Goal: Task Accomplishment & Management: Complete application form

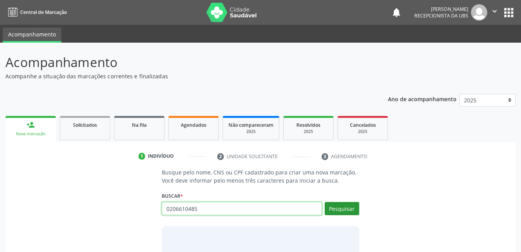
type input "0206610485"
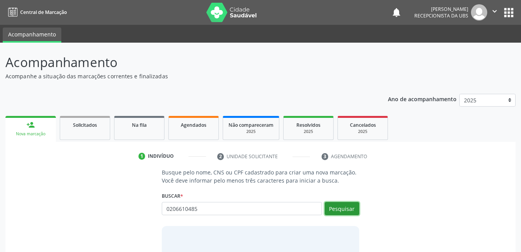
click at [350, 213] on button "Pesquisar" at bounding box center [341, 208] width 34 height 13
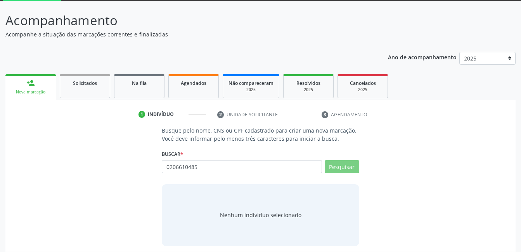
scroll to position [47, 0]
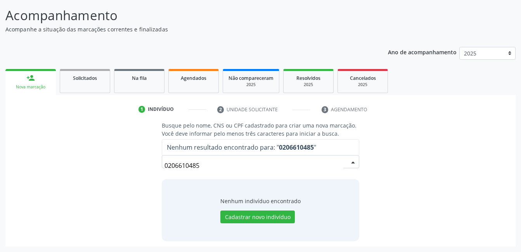
click at [236, 164] on input "0206610485" at bounding box center [253, 166] width 178 height 16
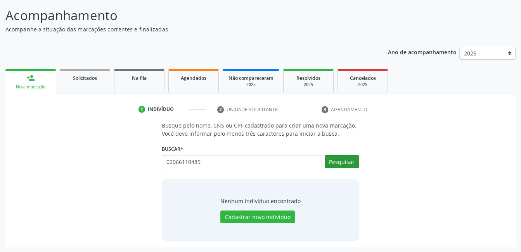
type input "02066110485"
click at [349, 161] on button "Pesquisar" at bounding box center [341, 161] width 34 height 13
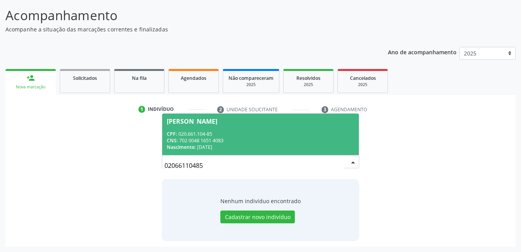
click at [268, 140] on div "CNS: 702 0048 1651 4083" at bounding box center [260, 140] width 187 height 7
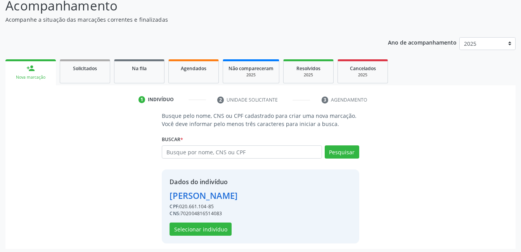
scroll to position [59, 0]
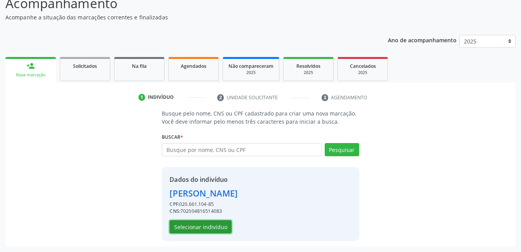
click at [221, 227] on button "Selecionar indivíduo" at bounding box center [200, 226] width 62 height 13
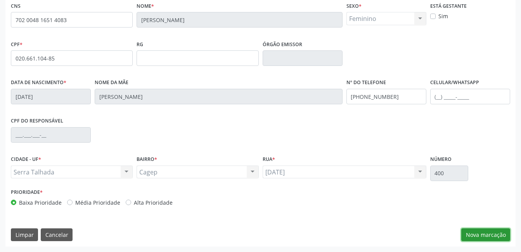
click at [478, 232] on button "Nova marcação" at bounding box center [485, 234] width 49 height 13
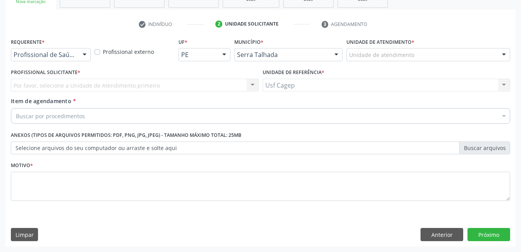
scroll to position [132, 0]
click at [14, 56] on input "text" at bounding box center [14, 59] width 0 height 16
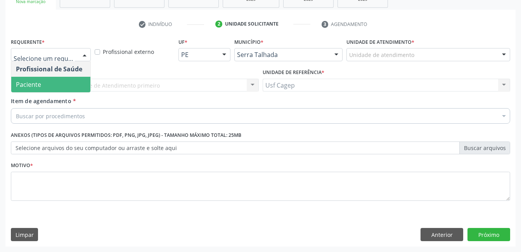
click at [52, 85] on span "Paciente" at bounding box center [50, 85] width 79 height 16
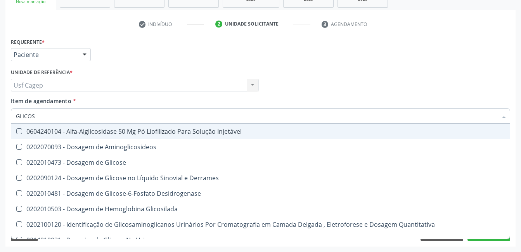
type input "GLICOSE"
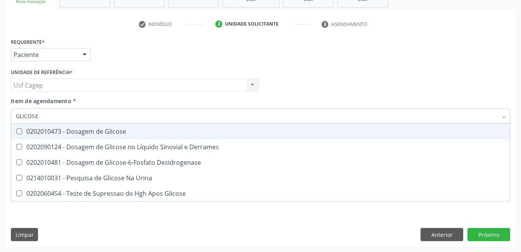
drag, startPoint x: 77, startPoint y: 131, endPoint x: 80, endPoint y: 114, distance: 17.0
click at [77, 130] on div "0202010473 - Dosagem de Glicose" at bounding box center [260, 131] width 489 height 6
checkbox Glicose "true"
click at [80, 114] on input "GLICOSE" at bounding box center [256, 116] width 481 height 16
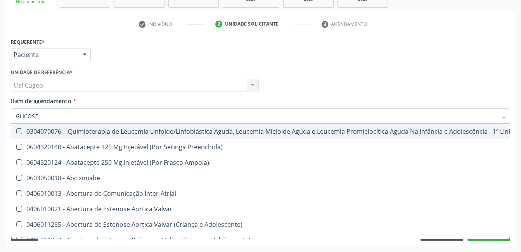
type input "C"
checkbox Manutenção "false"
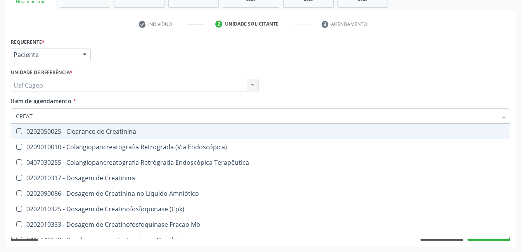
type input "CREATI"
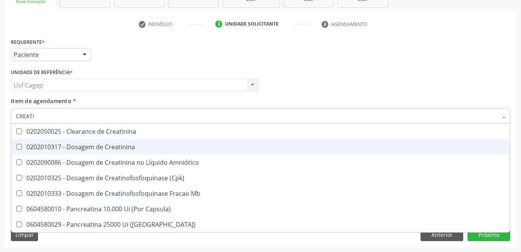
drag, startPoint x: 83, startPoint y: 146, endPoint x: 85, endPoint y: 117, distance: 28.3
click at [84, 144] on div "0202010317 - Dosagem de Creatinina" at bounding box center [260, 147] width 489 height 6
checkbox Creatinina "true"
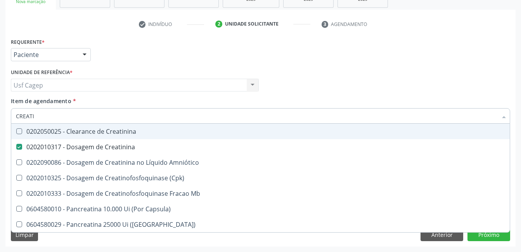
click at [85, 117] on input "CREATI" at bounding box center [256, 116] width 481 height 16
type input "UR"
checkbox Creatinina "false"
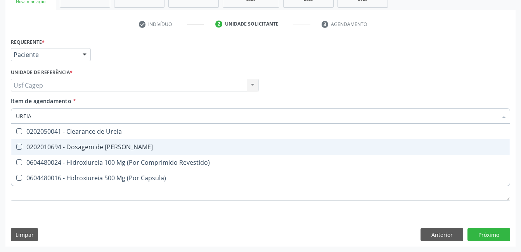
drag, startPoint x: 93, startPoint y: 142, endPoint x: 105, endPoint y: 114, distance: 30.9
click at [95, 138] on ul "Desfazer seleção 0202050041 - Clearance de Ureia 0202010694 - Dosagem de Ureia …" at bounding box center [260, 155] width 498 height 62
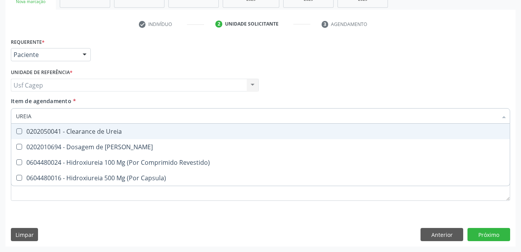
click at [105, 112] on input "UREIA" at bounding box center [256, 116] width 481 height 16
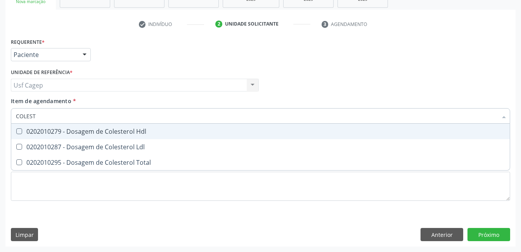
type input "COLESTE"
click at [107, 131] on div "0202010279 - Dosagem de Colesterol Hdl" at bounding box center [260, 131] width 489 height 6
checkbox Hdl "true"
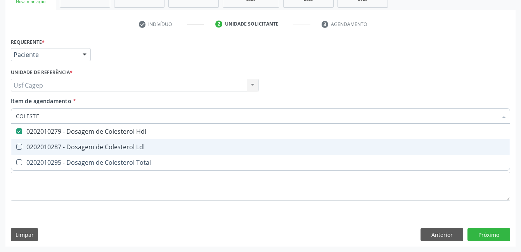
click at [114, 150] on div "0202010287 - Dosagem de Colesterol Ldl" at bounding box center [260, 147] width 489 height 6
checkbox Ldl "true"
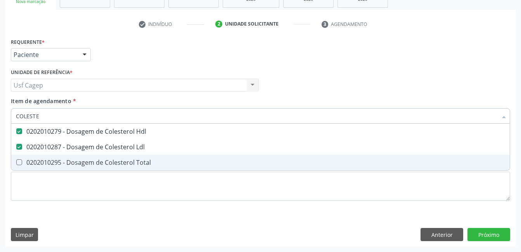
drag, startPoint x: 118, startPoint y: 167, endPoint x: 119, endPoint y: 126, distance: 41.1
click at [118, 167] on span "0202010295 - Dosagem de Colesterol Total" at bounding box center [260, 163] width 498 height 16
checkbox Total "true"
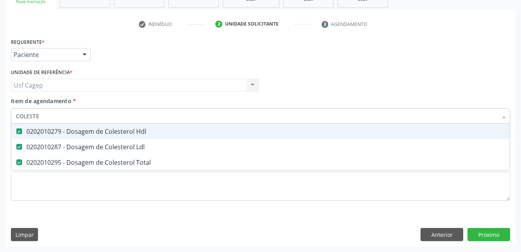
click at [117, 112] on input "COLESTE" at bounding box center [256, 116] width 481 height 16
type input "B"
checkbox Hdl "false"
checkbox Ldl "false"
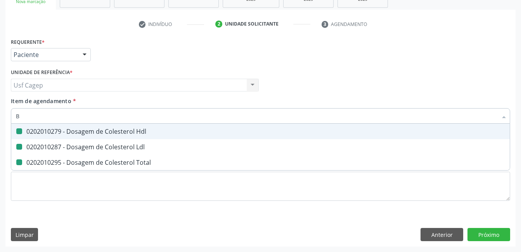
checkbox Total "false"
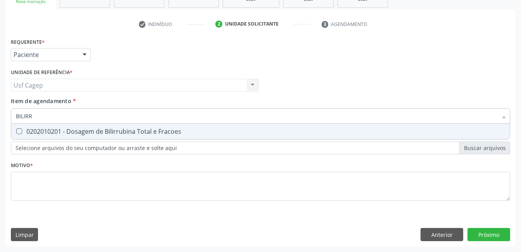
type input "BILIRRU"
drag, startPoint x: 120, startPoint y: 129, endPoint x: 123, endPoint y: 112, distance: 16.9
click at [121, 126] on span "0202010201 - Dosagem de Bilirrubina Total e Fracoes" at bounding box center [260, 132] width 498 height 16
checkbox Fracoes "true"
click at [123, 112] on input "BILIRRU" at bounding box center [256, 116] width 481 height 16
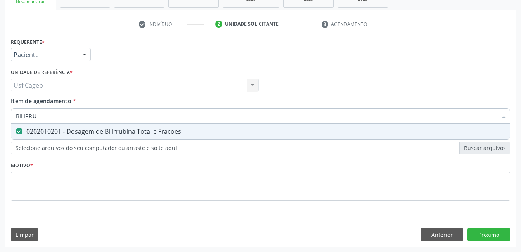
click at [123, 112] on input "BILIRRU" at bounding box center [256, 116] width 481 height 16
type input "T"
checkbox Fracoes "false"
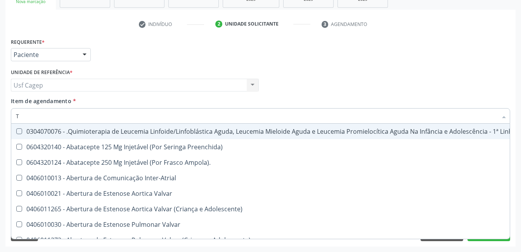
type input "TG"
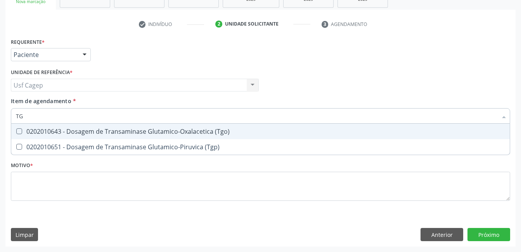
click at [126, 137] on span "0202010643 - Dosagem de Transaminase Glutamico-Oxalacetica (Tgo)" at bounding box center [260, 132] width 498 height 16
checkbox \(Tgo\) "true"
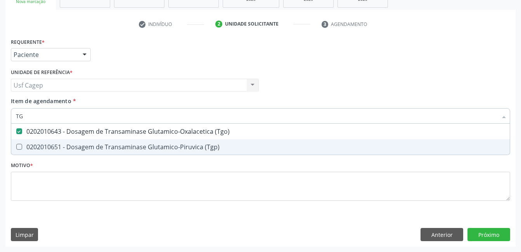
click at [128, 145] on div "0202010651 - Dosagem de Transaminase Glutamico-Piruvica (Tgp)" at bounding box center [260, 147] width 489 height 6
checkbox \(Tgp\) "true"
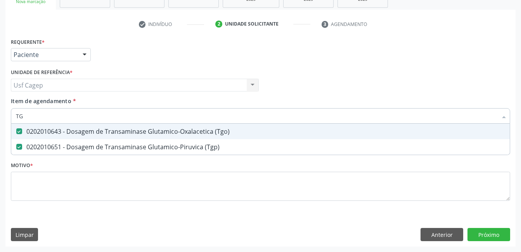
click at [127, 117] on input "TG" at bounding box center [256, 116] width 481 height 16
type input "T"
checkbox \(Tgo\) "false"
checkbox \(Tgp\) "false"
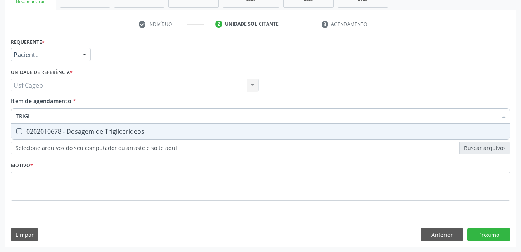
type input "TRIGLI"
drag, startPoint x: 123, startPoint y: 129, endPoint x: 126, endPoint y: 119, distance: 10.4
click at [124, 129] on div "0202010678 - Dosagem de Triglicerideos" at bounding box center [260, 131] width 489 height 6
checkbox Triglicerideos "true"
click at [126, 119] on input "TRIGLI" at bounding box center [256, 116] width 481 height 16
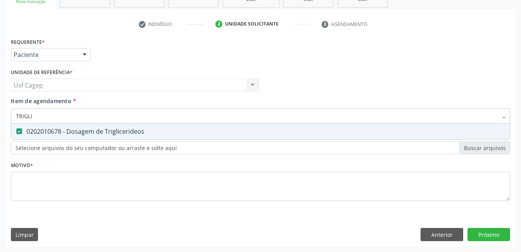
click at [126, 119] on input "TRIGLI" at bounding box center [256, 116] width 481 height 16
type input "H"
checkbox Triglicerideos "false"
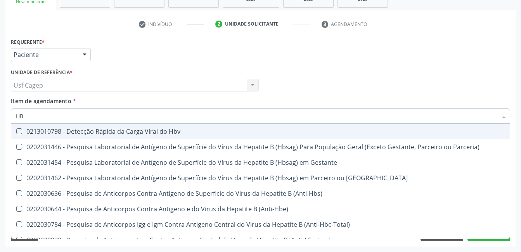
type input "H"
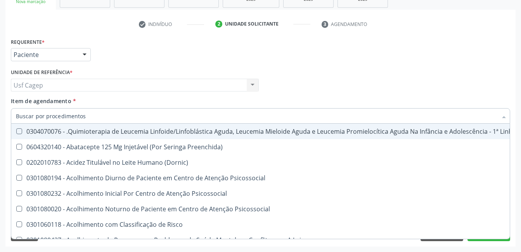
checkbox Hdl "false"
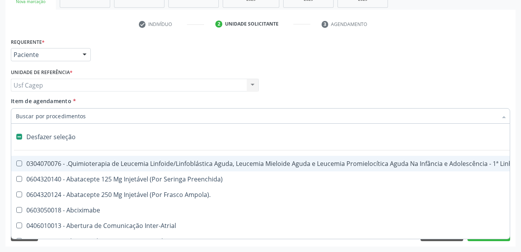
type input "H"
checkbox A "true"
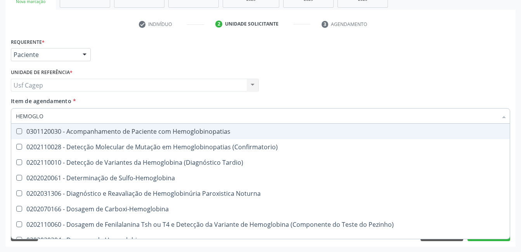
type input "HEMOGLOB"
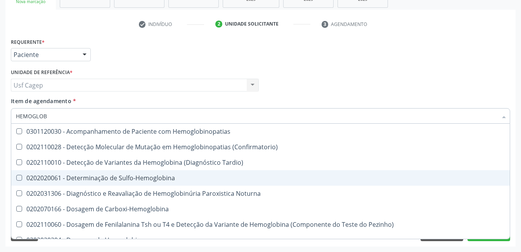
scroll to position [117, 0]
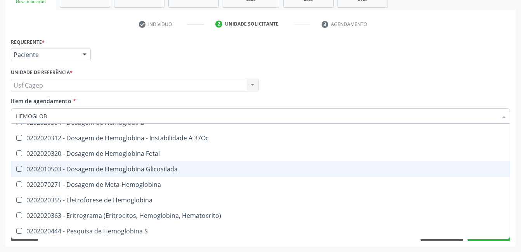
drag, startPoint x: 155, startPoint y: 172, endPoint x: 152, endPoint y: 122, distance: 50.2
click at [155, 171] on div "0202010503 - Dosagem de Hemoglobina Glicosilada" at bounding box center [260, 169] width 489 height 6
checkbox Glicosilada "true"
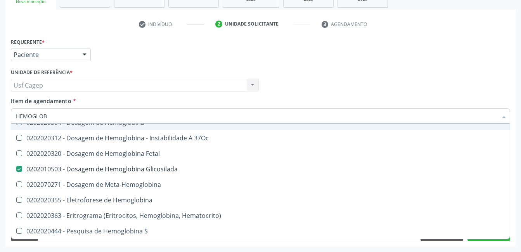
click at [150, 117] on input "HEMOGLOB" at bounding box center [256, 116] width 481 height 16
type input "HEM"
checkbox Glicosilada "false"
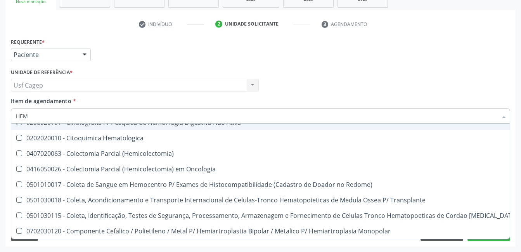
type input "HEMO"
checkbox Hemacias "true"
checkbox Glicosilada "false"
type input "HEMOG"
checkbox Oncologia "true"
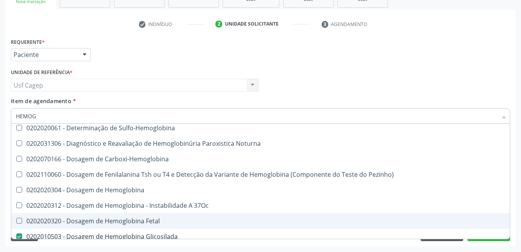
scroll to position [0, 0]
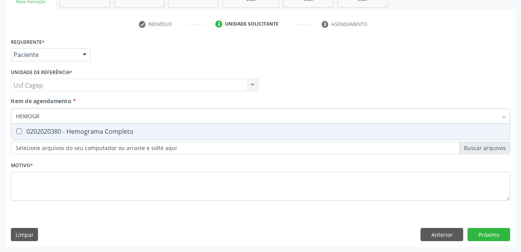
type input "HEMOGRA"
click at [129, 128] on div "0202020380 - Hemograma Completo" at bounding box center [260, 131] width 489 height 6
checkbox Completo "true"
click at [132, 115] on input "HEMOGRA" at bounding box center [256, 116] width 481 height 16
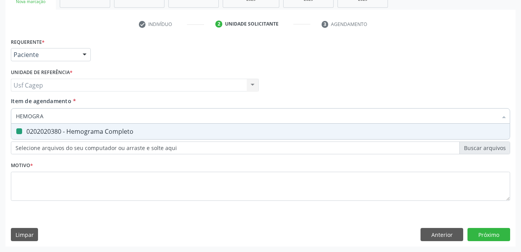
type input "T"
checkbox Completo "false"
type input "T4"
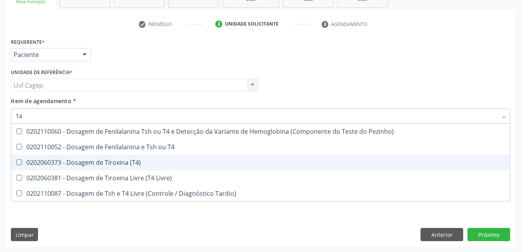
click at [134, 160] on div "0202060373 - Dosagem de Tiroxina (T4)" at bounding box center [260, 162] width 489 height 6
checkbox \(T4\) "true"
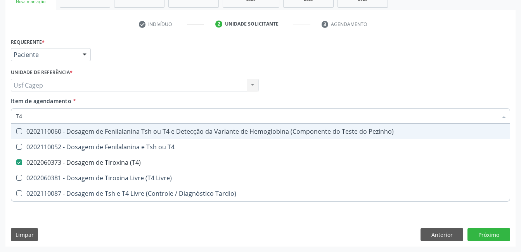
click at [138, 113] on input "T4" at bounding box center [256, 116] width 481 height 16
type input "TS"
checkbox \(T4\) "false"
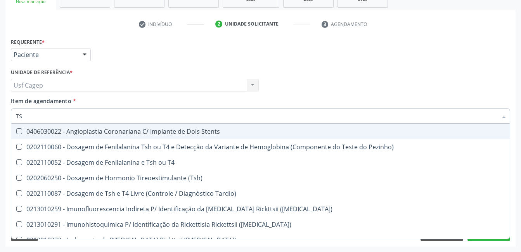
type input "TSH"
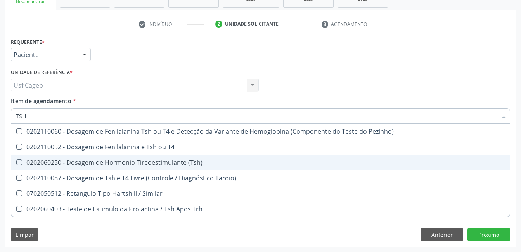
click at [153, 160] on div "0202060250 - Dosagem de Hormonio Tireoestimulante (Tsh)" at bounding box center [260, 162] width 489 height 6
checkbox \(Tsh\) "true"
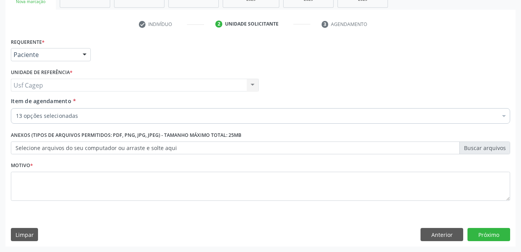
checkbox Glicose "true"
checkbox Hdl "true"
checkbox Ldl "true"
checkbox Total "true"
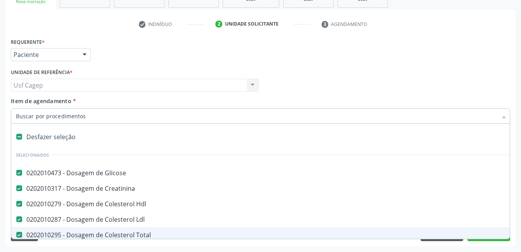
paste input "0202060381"
type input "0202060381"
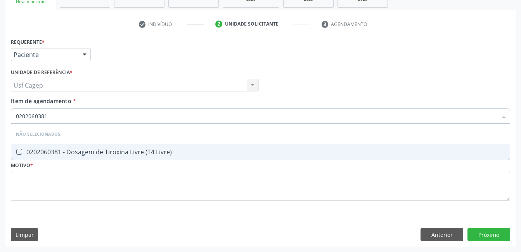
click at [190, 153] on div "0202060381 - Dosagem de Tiroxina Livre (T4 Livre)" at bounding box center [260, 152] width 489 height 6
checkbox Livre\) "true"
click at [198, 110] on input "0202060381" at bounding box center [256, 116] width 481 height 16
type input "0202060381"
drag, startPoint x: 268, startPoint y: 93, endPoint x: 269, endPoint y: 124, distance: 30.3
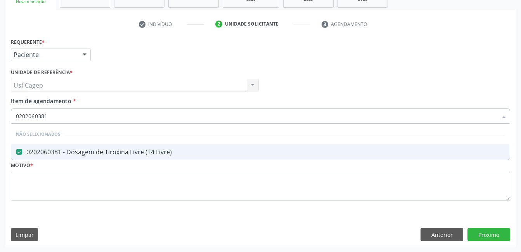
click at [268, 93] on div "Profissional Solicitante Por favor, selecione a Unidade de Atendimento primeiro…" at bounding box center [260, 82] width 503 height 30
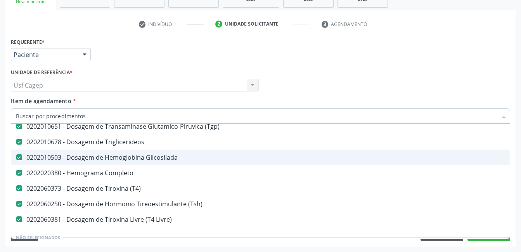
scroll to position [194, 0]
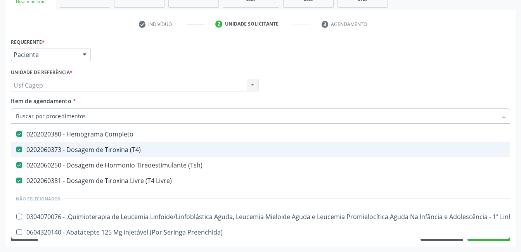
click at [141, 152] on div "0202060373 - Dosagem de Tiroxina (T4)" at bounding box center [317, 150] width 603 height 6
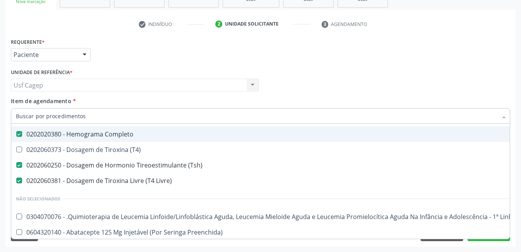
click at [333, 101] on div "Item de agendamento * Desfazer seleção Selecionados 0202010473 - Dosagem de Gli…" at bounding box center [260, 109] width 499 height 24
checkbox \(T4\) "true"
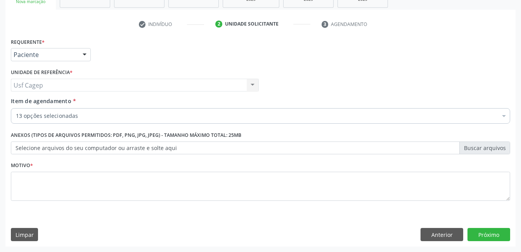
scroll to position [0, 0]
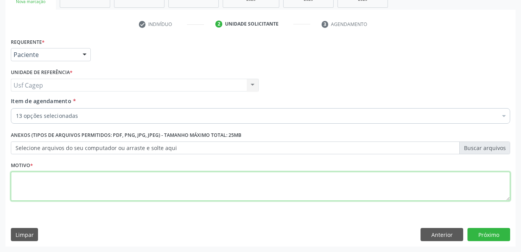
click at [413, 175] on textarea at bounding box center [260, 186] width 499 height 29
type textarea "."
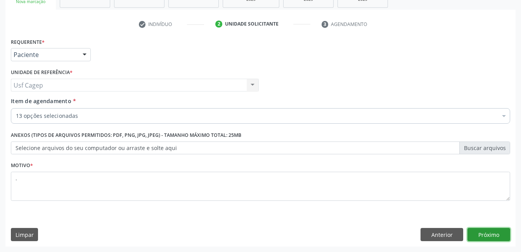
click at [492, 234] on button "Próximo" at bounding box center [488, 234] width 43 height 13
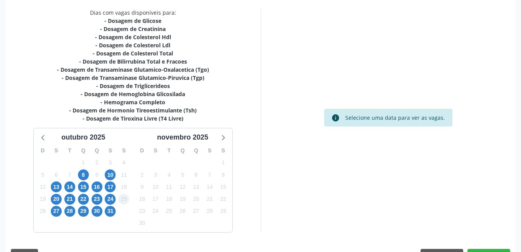
scroll to position [171, 0]
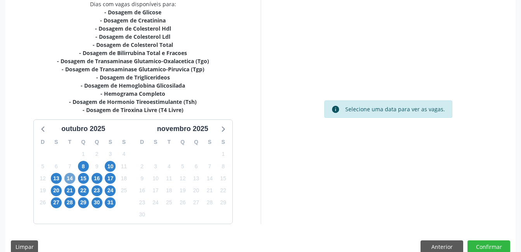
click at [67, 178] on span "14" at bounding box center [69, 178] width 11 height 11
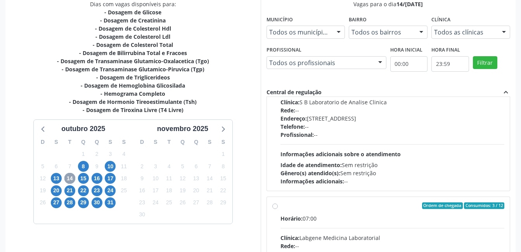
scroll to position [0, 0]
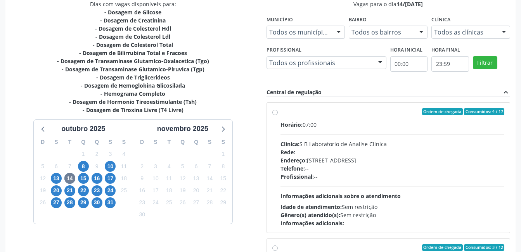
click at [359, 186] on div "Horário: 07:00 Clínica: S B Laboratorio de Analise Clinica Rede: -- Endereço: […" at bounding box center [392, 174] width 224 height 107
click at [278, 115] on input "Ordem de chegada Consumidos: 4 / 17 Horário: 07:00 Clínica: S B Laboratorio de …" at bounding box center [274, 111] width 5 height 7
radio input "true"
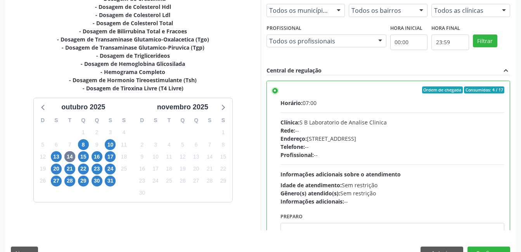
scroll to position [211, 0]
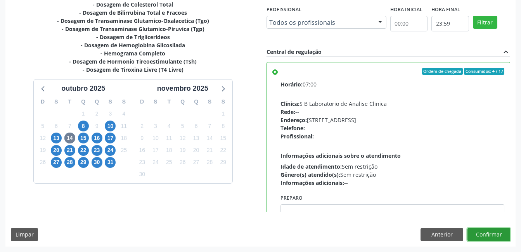
click at [482, 232] on button "Confirmar" at bounding box center [488, 234] width 43 height 13
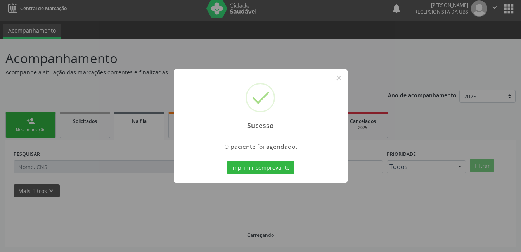
scroll to position [4, 0]
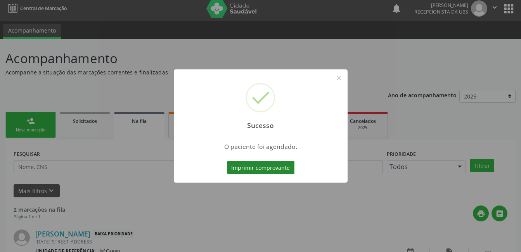
click at [250, 168] on button "Imprimir comprovante" at bounding box center [260, 167] width 67 height 13
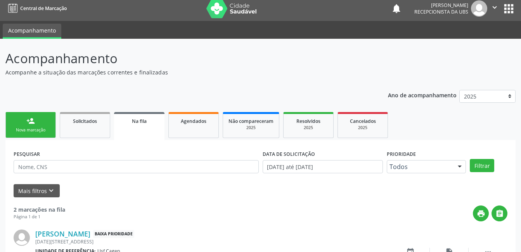
click at [48, 124] on link "person_add Nova marcação" at bounding box center [30, 125] width 50 height 26
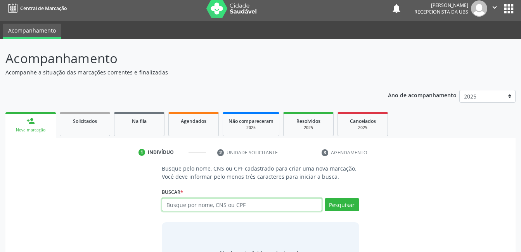
click at [212, 203] on input "text" at bounding box center [242, 204] width 160 height 13
type input "18186702407"
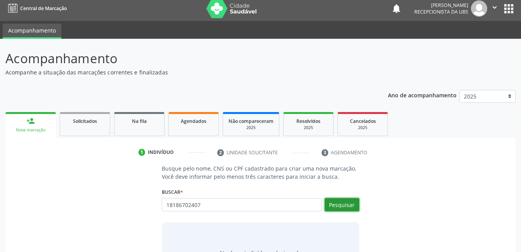
click at [329, 204] on button "Pesquisar" at bounding box center [341, 204] width 34 height 13
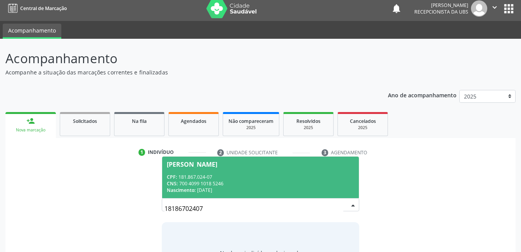
click at [326, 184] on div "CNS: 700 4099 1018 5246" at bounding box center [260, 183] width 187 height 7
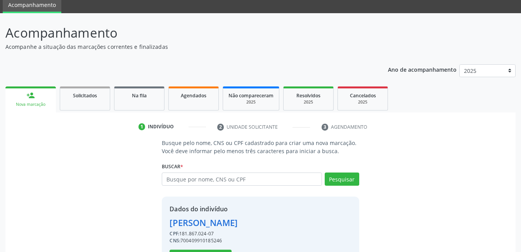
scroll to position [59, 0]
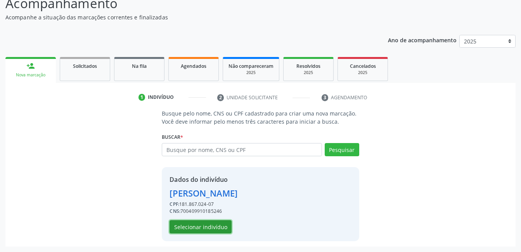
click at [208, 233] on button "Selecionar indivíduo" at bounding box center [200, 226] width 62 height 13
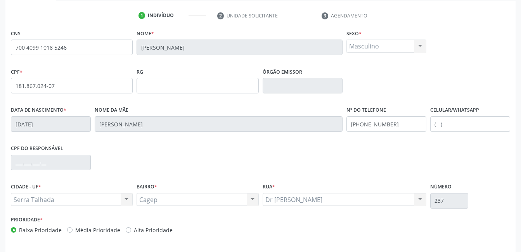
scroll to position [168, 0]
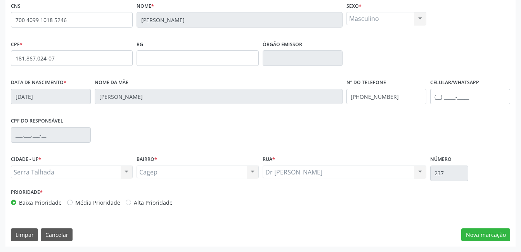
click at [512, 229] on div "CNS 700 4099 1018 5246 Nome * [PERSON_NAME] * Masculino Masculino Feminino Nenh…" at bounding box center [260, 123] width 510 height 247
click at [507, 238] on button "Nova marcação" at bounding box center [485, 234] width 49 height 13
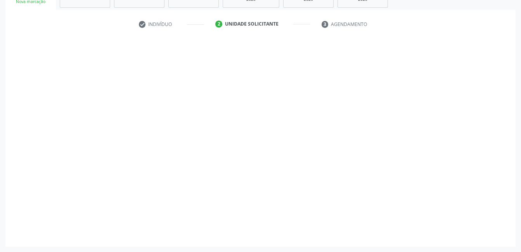
scroll to position [132, 0]
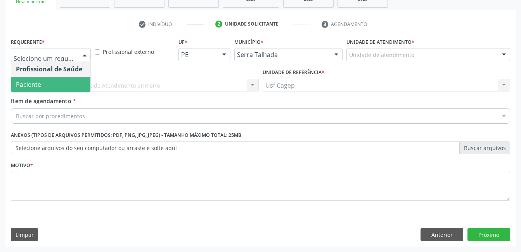
click at [69, 85] on span "Paciente" at bounding box center [50, 85] width 79 height 16
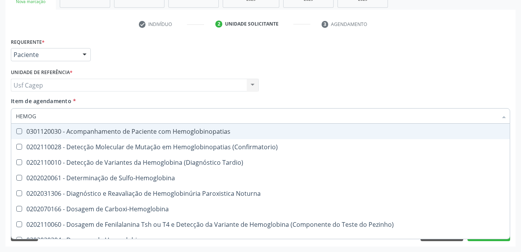
type input "HEMOGR"
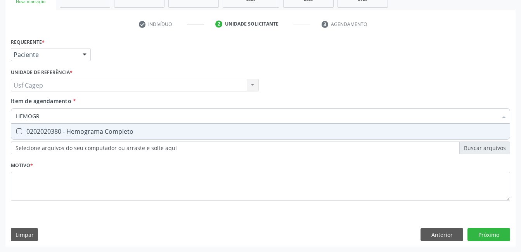
drag, startPoint x: 72, startPoint y: 134, endPoint x: 73, endPoint y: 129, distance: 5.6
click at [72, 133] on div "0202020380 - Hemograma Completo" at bounding box center [260, 131] width 489 height 6
checkbox Completo "true"
click at [75, 119] on input "HEMOGR" at bounding box center [256, 116] width 481 height 16
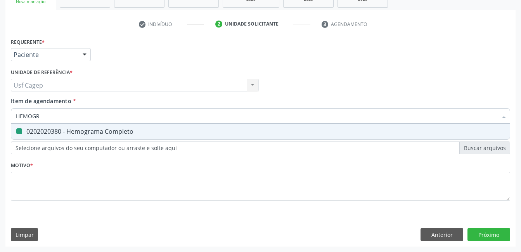
type input "F"
checkbox Completo "false"
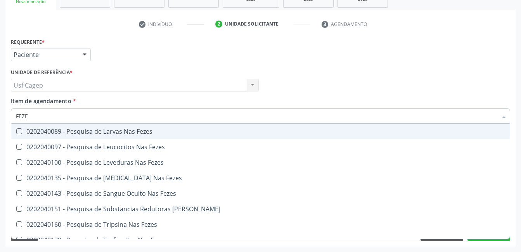
type input "FEZES"
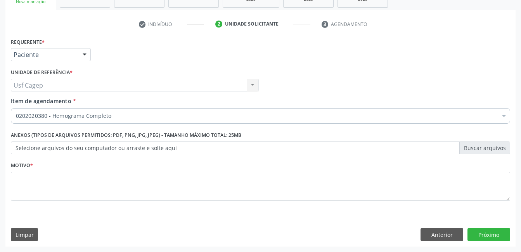
checkbox Completo "true"
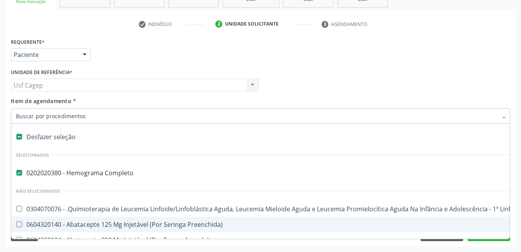
paste input "0202040127"
type input "0202040127"
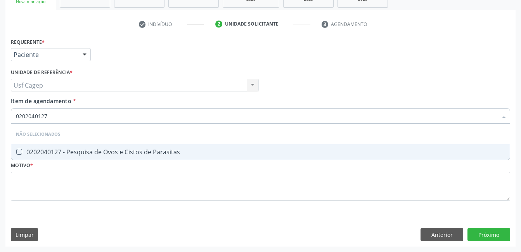
click at [191, 155] on div "0202040127 - Pesquisa de Ovos e Cistos de Parasitas" at bounding box center [260, 152] width 489 height 6
checkbox Parasitas "true"
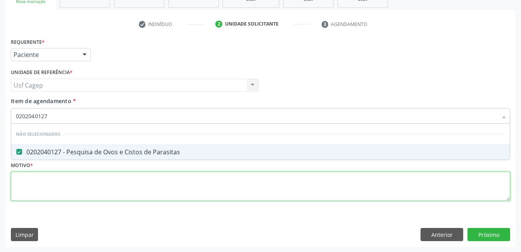
click at [216, 190] on div "Requerente * Paciente Profissional de Saúde Paciente Nenhum resultado encontrad…" at bounding box center [260, 124] width 499 height 176
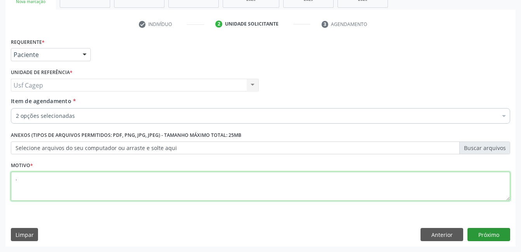
type textarea "."
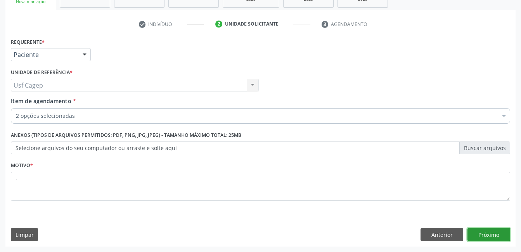
click at [483, 233] on button "Próximo" at bounding box center [488, 234] width 43 height 13
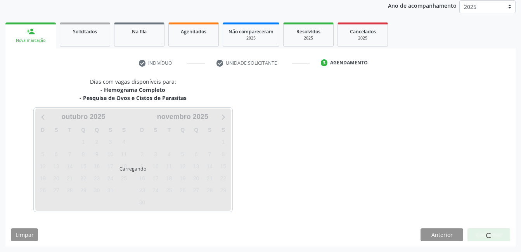
scroll to position [93, 0]
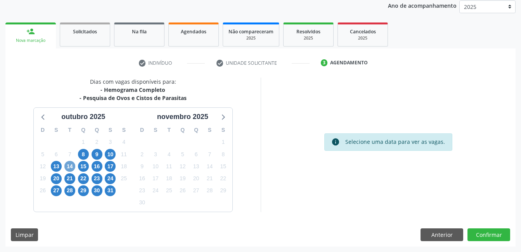
click at [70, 166] on span "14" at bounding box center [69, 166] width 11 height 11
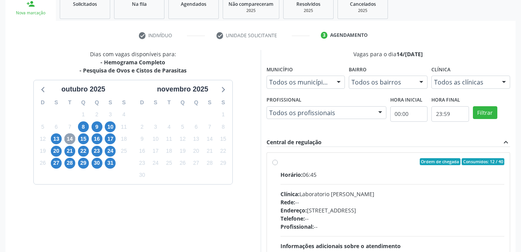
scroll to position [171, 0]
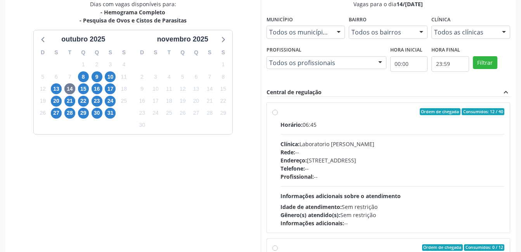
click at [356, 172] on div "Telefone: --" at bounding box center [392, 168] width 224 height 8
click at [278, 115] on input "Ordem de chegada Consumidos: 12 / 40 Horário: 06:45 Clínica: Laboratorio [PERSO…" at bounding box center [274, 111] width 5 height 7
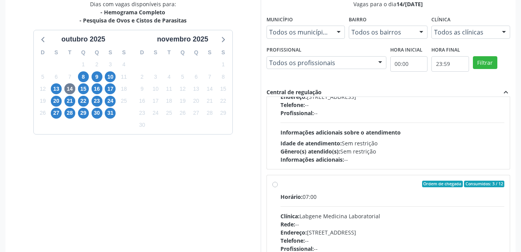
click at [365, 226] on div "Rede: --" at bounding box center [392, 224] width 224 height 8
click at [278, 188] on input "Ordem de chegada Consumidos: 3 / 12 Horário: 07:00 Clínica: Labgene Medicina La…" at bounding box center [274, 184] width 5 height 7
radio input "false"
radio input "true"
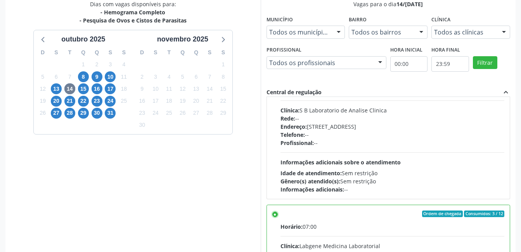
scroll to position [258, 0]
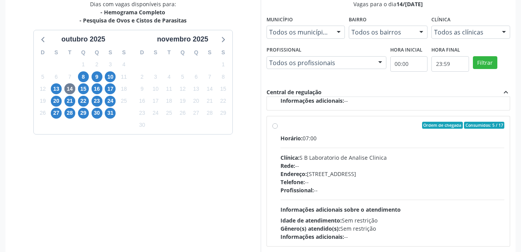
click at [361, 197] on div "Horário: 07:00 Clínica: S B Laboratorio de Analise Clinica Rede: -- Endereço: […" at bounding box center [392, 187] width 224 height 107
click at [278, 129] on input "Ordem de chegada Consumidos: 5 / 17 Horário: 07:00 Clínica: S B Laboratorio de …" at bounding box center [274, 125] width 5 height 7
radio input "true"
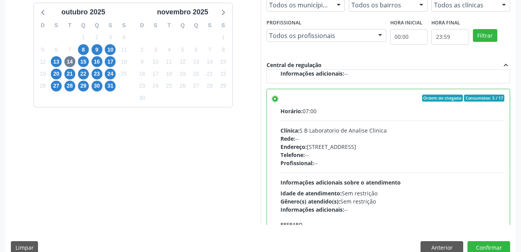
scroll to position [211, 0]
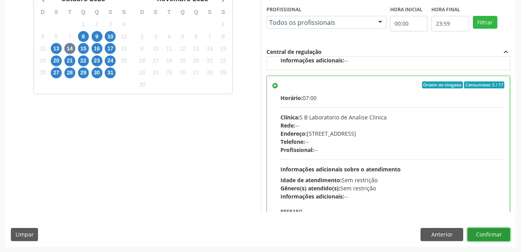
click at [498, 234] on button "Confirmar" at bounding box center [488, 234] width 43 height 13
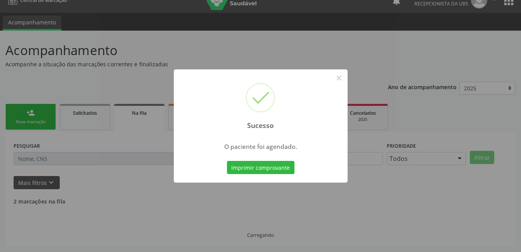
scroll to position [4, 0]
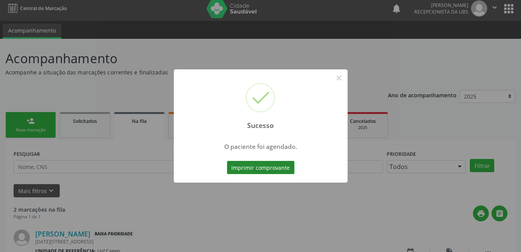
click at [278, 173] on button "Imprimir comprovante" at bounding box center [260, 167] width 67 height 13
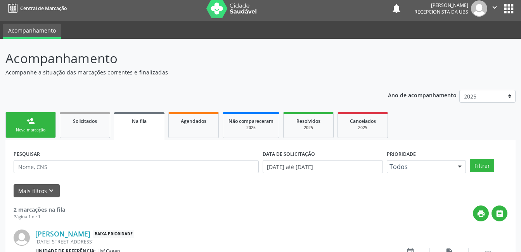
click at [38, 125] on link "person_add Nova marcação" at bounding box center [30, 125] width 50 height 26
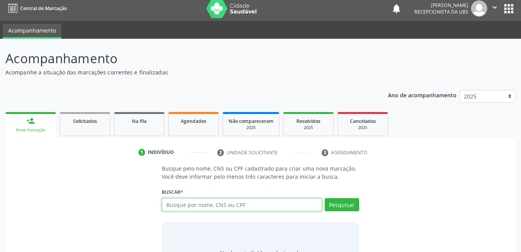
click at [217, 204] on input "text" at bounding box center [242, 204] width 160 height 13
type input "16938075484"
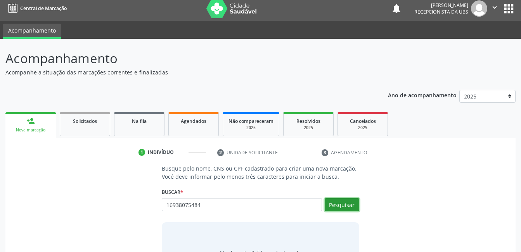
click at [338, 203] on button "Pesquisar" at bounding box center [341, 204] width 34 height 13
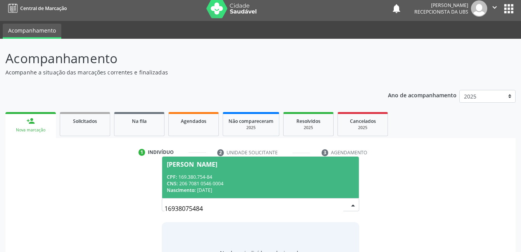
click at [287, 188] on div "Nascimento: [DATE]" at bounding box center [260, 190] width 187 height 7
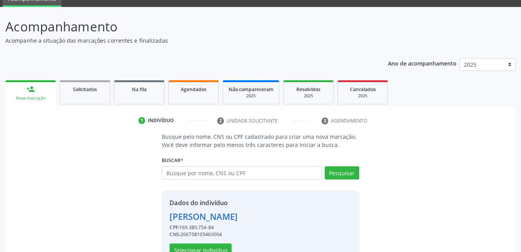
scroll to position [59, 0]
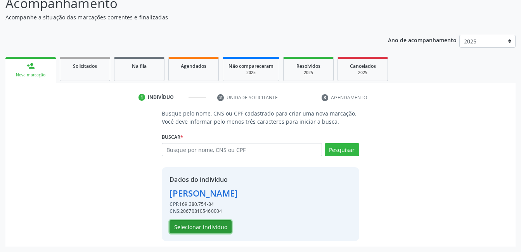
click at [214, 226] on button "Selecionar indivíduo" at bounding box center [200, 226] width 62 height 13
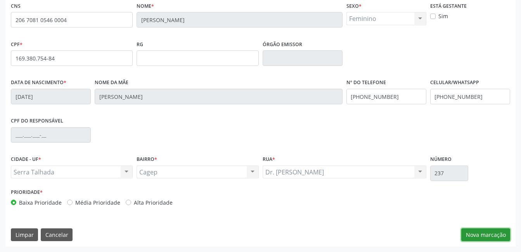
click at [478, 234] on button "Nova marcação" at bounding box center [485, 234] width 49 height 13
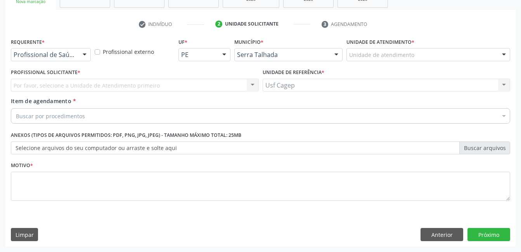
scroll to position [132, 0]
click at [84, 55] on div at bounding box center [85, 54] width 12 height 13
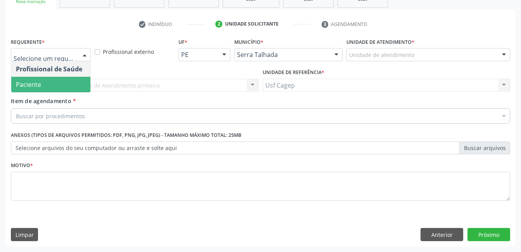
click at [71, 88] on span "Paciente" at bounding box center [50, 85] width 79 height 16
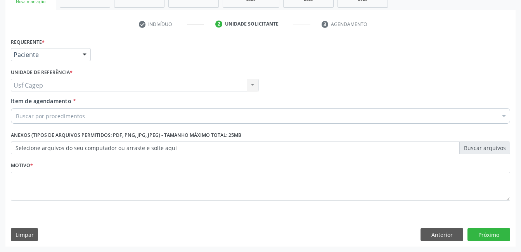
click at [84, 115] on div "Buscar por procedimentos" at bounding box center [260, 116] width 499 height 16
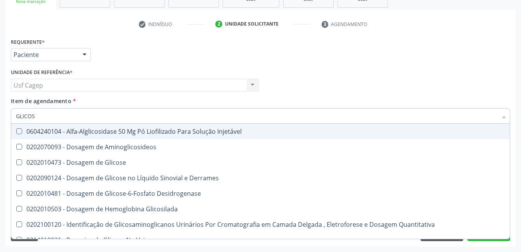
type input "GLICOSE"
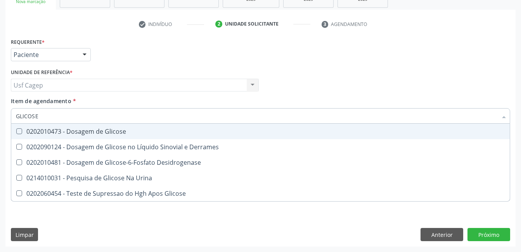
click at [83, 128] on div "0202010473 - Dosagem de Glicose" at bounding box center [260, 131] width 489 height 6
checkbox Glicose "true"
click at [82, 114] on input "GLICOSE" at bounding box center [256, 116] width 481 height 16
type input "C"
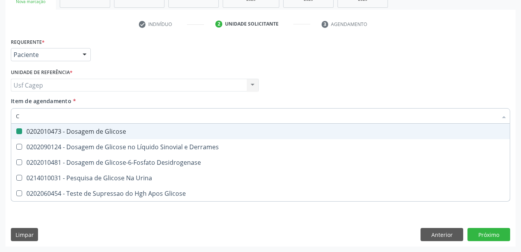
checkbox Glicose "false"
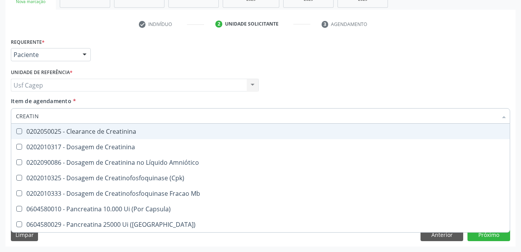
type input "CREATINI"
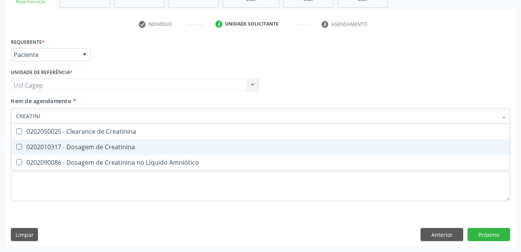
drag, startPoint x: 90, startPoint y: 148, endPoint x: 91, endPoint y: 112, distance: 36.1
click at [90, 146] on div "0202010317 - Dosagem de Creatinina" at bounding box center [260, 147] width 489 height 6
checkbox Creatinina "true"
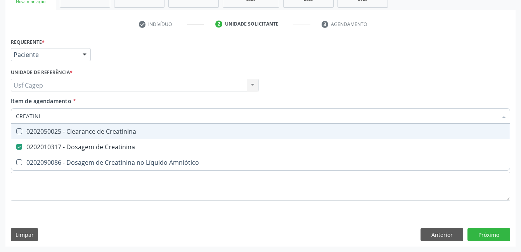
click at [91, 112] on input "CREATINI" at bounding box center [256, 116] width 481 height 16
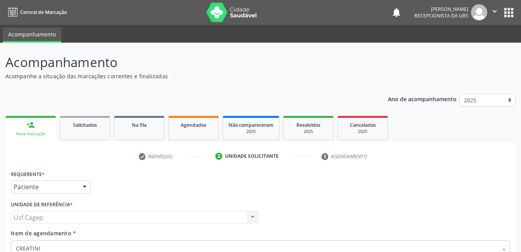
scroll to position [132, 0]
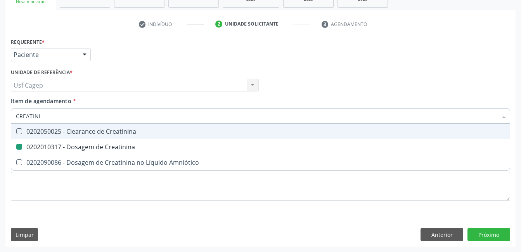
type input "U"
checkbox Creatinina "false"
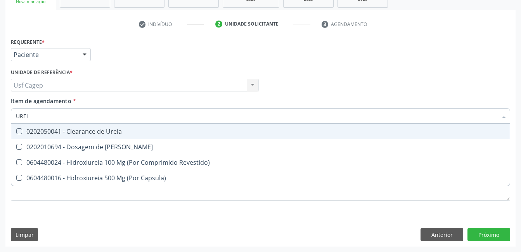
type input "UREIA"
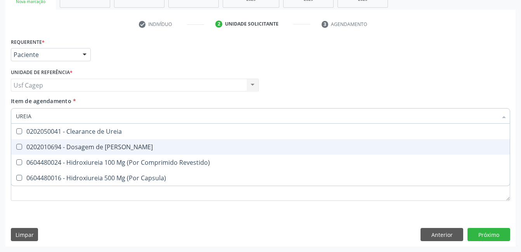
drag, startPoint x: 98, startPoint y: 149, endPoint x: 99, endPoint y: 136, distance: 13.2
click at [99, 142] on span "0202010694 - Dosagem de [PERSON_NAME]" at bounding box center [260, 147] width 498 height 16
checkbox Ureia "true"
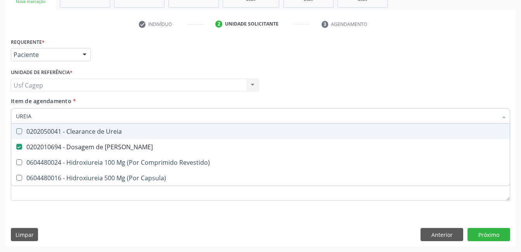
click at [98, 118] on input "UREIA" at bounding box center [256, 116] width 481 height 16
type input "C"
checkbox Ureia "false"
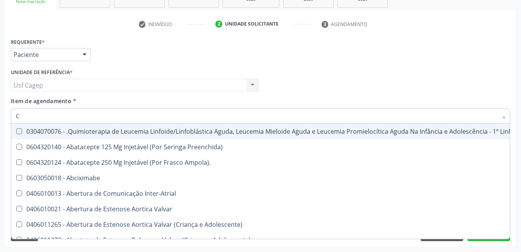
type input "CO"
checkbox Tempo "true"
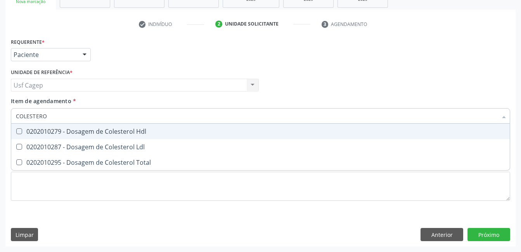
type input "COLESTEROL"
click at [100, 126] on span "0202010279 - Dosagem de Colesterol Hdl" at bounding box center [260, 132] width 498 height 16
checkbox Hdl "true"
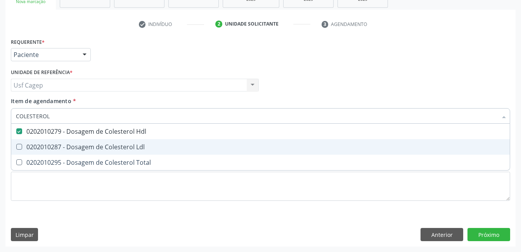
click at [105, 150] on div "0202010287 - Dosagem de Colesterol Ldl" at bounding box center [260, 147] width 489 height 6
checkbox Ldl "true"
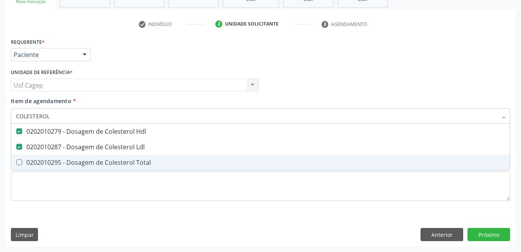
drag, startPoint x: 108, startPoint y: 162, endPoint x: 108, endPoint y: 115, distance: 46.9
click at [108, 159] on div "0202010295 - Dosagem de Colesterol Total" at bounding box center [260, 162] width 489 height 6
checkbox Total "true"
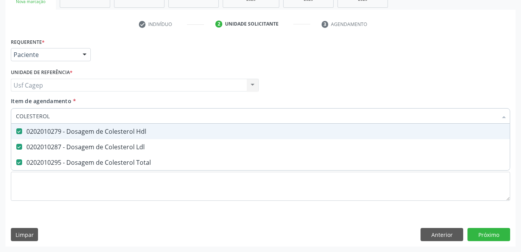
click at [108, 114] on input "COLESTEROL" at bounding box center [256, 116] width 481 height 16
type input "B"
checkbox Hdl "false"
checkbox Ldl "false"
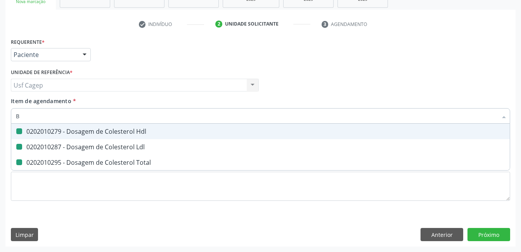
checkbox Total "false"
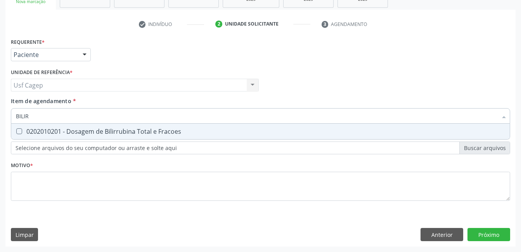
type input "BILIRR"
click at [109, 129] on div "0202010201 - Dosagem de Bilirrubina Total e Fracoes" at bounding box center [260, 131] width 489 height 6
checkbox Fracoes "true"
click at [113, 116] on input "BILIRR" at bounding box center [256, 116] width 481 height 16
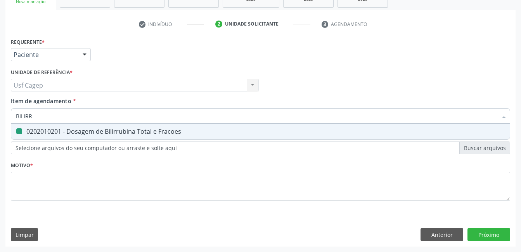
type input "T"
checkbox Fracoes "false"
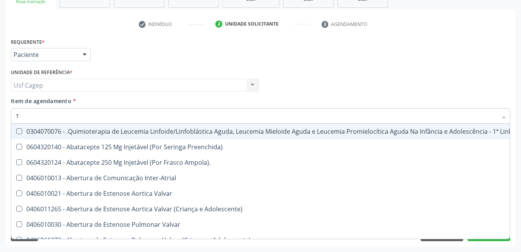
type input "TG"
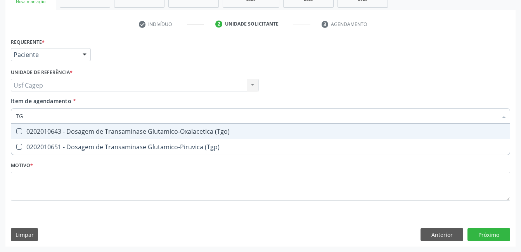
click at [115, 132] on div "0202010643 - Dosagem de Transaminase Glutamico-Oxalacetica (Tgo)" at bounding box center [260, 131] width 489 height 6
checkbox \(Tgo\) "true"
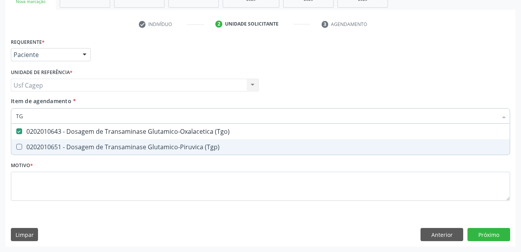
click at [127, 145] on div "0202010651 - Dosagem de Transaminase Glutamico-Piruvica (Tgp)" at bounding box center [260, 147] width 489 height 6
checkbox \(Tgp\) "true"
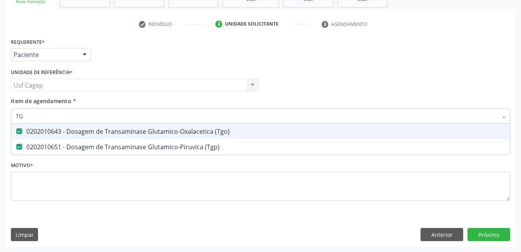
click at [119, 117] on input "TG" at bounding box center [256, 116] width 481 height 16
type input "R"
checkbox \(Tgo\) "false"
checkbox \(Tgp\) "false"
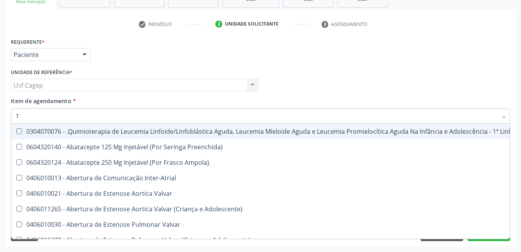
type input "TR"
checkbox Visual "true"
checkbox Primária "true"
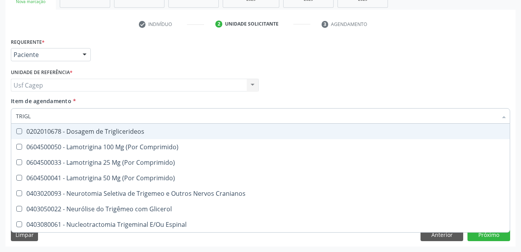
type input "TRIGLI"
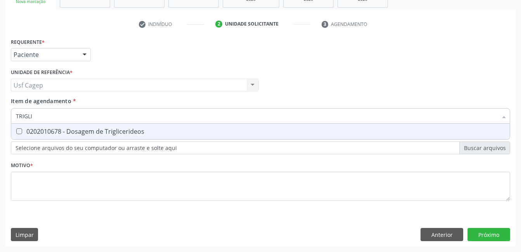
click at [124, 128] on div "0202010678 - Dosagem de Triglicerideos" at bounding box center [260, 131] width 489 height 6
checkbox Triglicerideos "true"
click at [127, 111] on input "TRIGLI" at bounding box center [256, 116] width 481 height 16
type input "HE"
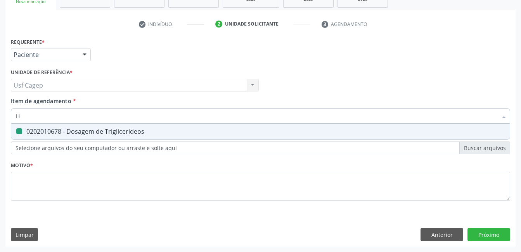
checkbox Triglicerideos "false"
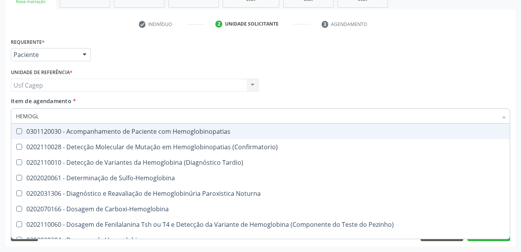
type input "HEMOGLO"
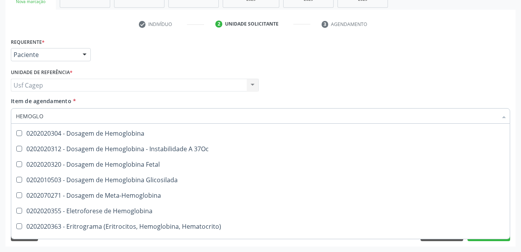
scroll to position [116, 0]
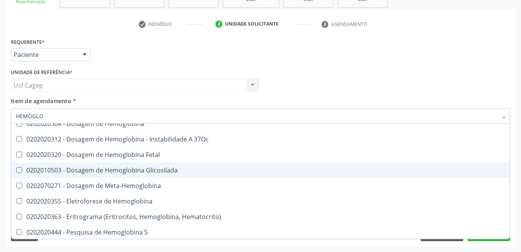
click at [166, 163] on span "0202010503 - Dosagem de Hemoglobina Glicosilada" at bounding box center [260, 170] width 498 height 16
checkbox Glicosilada "true"
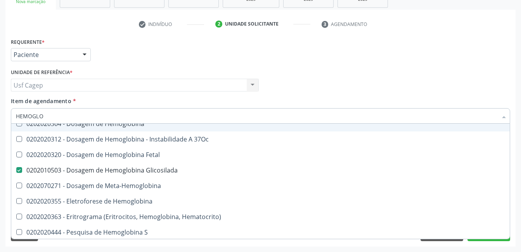
click at [153, 119] on input "HEMOGLO" at bounding box center [256, 116] width 481 height 16
type input "HE"
checkbox Glicosilada "false"
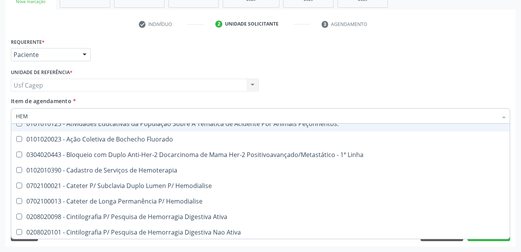
type input "HEMO"
checkbox Redome\) "true"
checkbox \(Qualitativo\) "false"
checkbox Glicosilada "false"
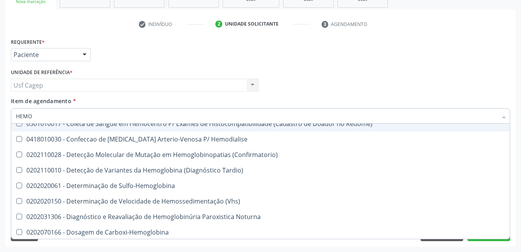
type input "HEMOG"
checkbox Tardio\) "true"
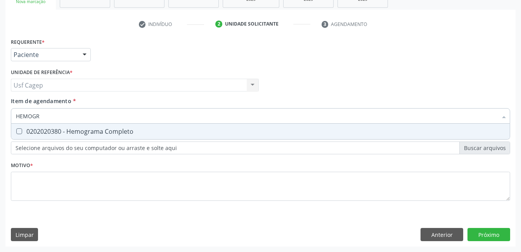
scroll to position [0, 0]
type input "HEMOGRA"
click at [172, 132] on div "0202020380 - Hemograma Completo" at bounding box center [260, 131] width 489 height 6
checkbox Completo "true"
click at [172, 121] on input "HEMOGRA" at bounding box center [256, 116] width 481 height 16
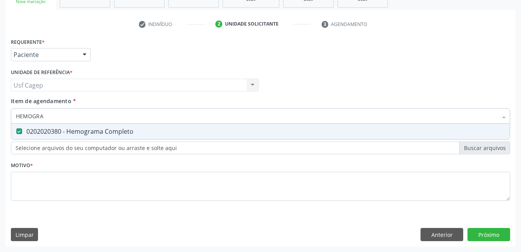
click at [172, 121] on input "HEMOGRA" at bounding box center [256, 116] width 481 height 16
type input "T"
checkbox Completo "false"
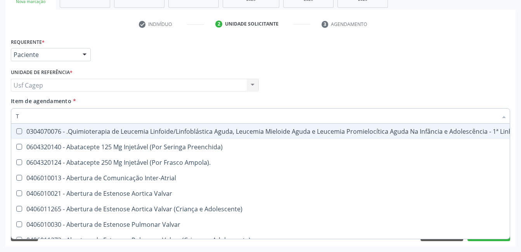
type input "T4"
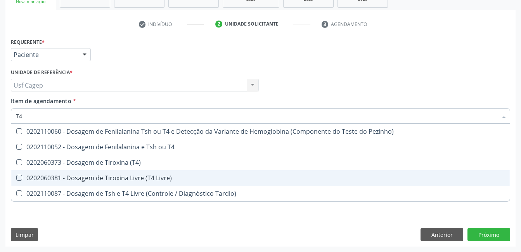
click at [154, 178] on div "0202060381 - Dosagem de Tiroxina Livre (T4 Livre)" at bounding box center [260, 178] width 489 height 6
checkbox Livre\) "true"
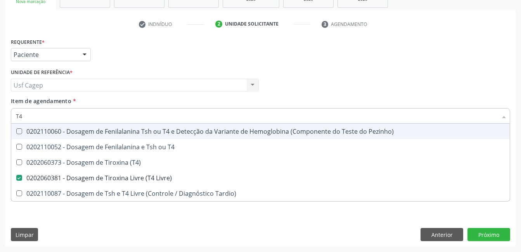
click at [150, 117] on input "T4" at bounding box center [256, 116] width 481 height 16
type input "TS"
checkbox Livre\) "false"
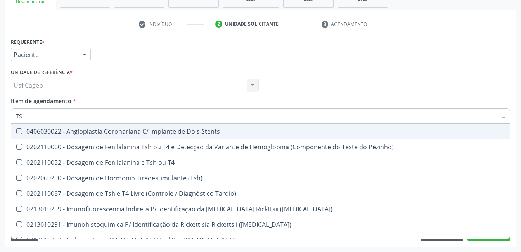
type input "TSH"
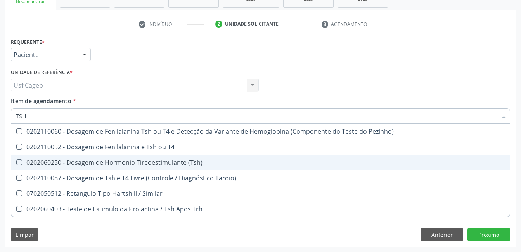
click at [149, 164] on div "0202060250 - Dosagem de Hormonio Tireoestimulante (Tsh)" at bounding box center [260, 162] width 489 height 6
checkbox \(Tsh\) "true"
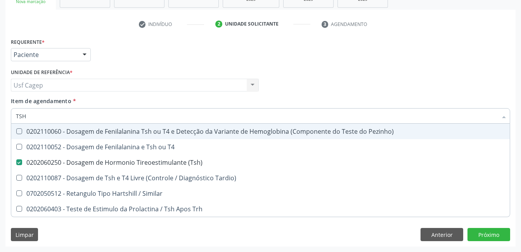
click at [160, 103] on div "Item de agendamento * TSH Desfazer seleção 0202110060 - Dosagem de Fenilalanina…" at bounding box center [260, 109] width 499 height 24
checkbox T4 "true"
checkbox Tardio\) "true"
checkbox Similar "true"
checkbox Trh "true"
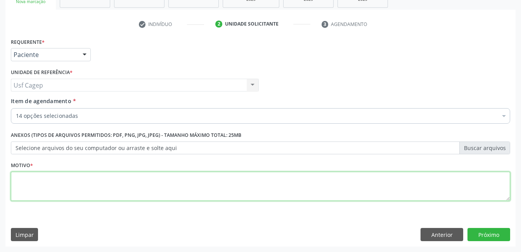
click at [157, 194] on textarea at bounding box center [260, 186] width 499 height 29
type textarea "."
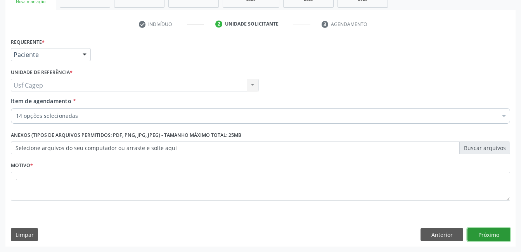
click at [490, 237] on button "Próximo" at bounding box center [488, 234] width 43 height 13
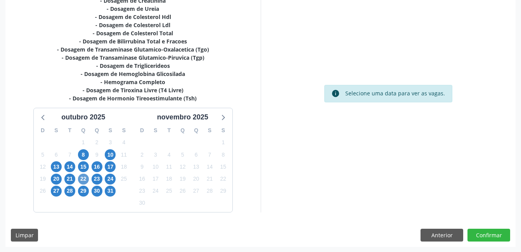
scroll to position [191, 0]
click at [68, 164] on span "14" at bounding box center [69, 166] width 11 height 11
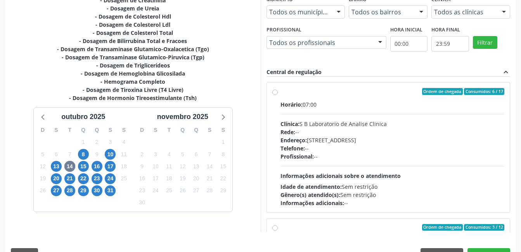
click at [368, 148] on div "Telefone: --" at bounding box center [392, 148] width 224 height 8
click at [278, 95] on input "Ordem de chegada Consumidos: 6 / 17 Horário: 07:00 Clínica: S B Laboratorio de …" at bounding box center [274, 91] width 5 height 7
radio input "true"
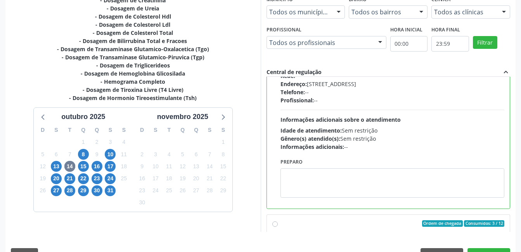
scroll to position [39, 0]
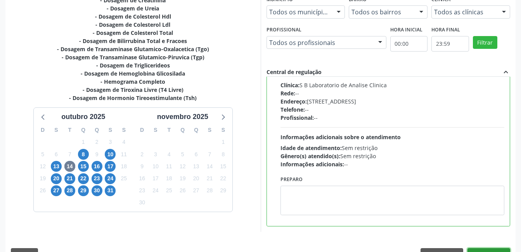
click at [495, 248] on button "Confirmar" at bounding box center [488, 254] width 43 height 13
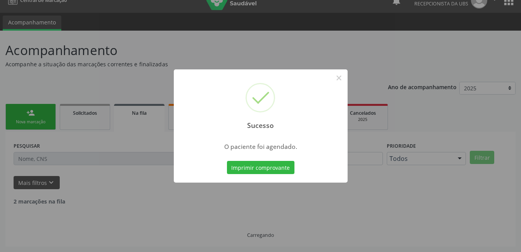
scroll to position [4, 0]
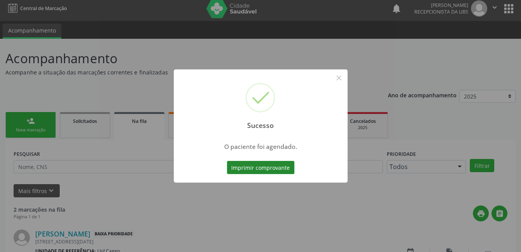
click at [249, 169] on button "Imprimir comprovante" at bounding box center [260, 167] width 67 height 13
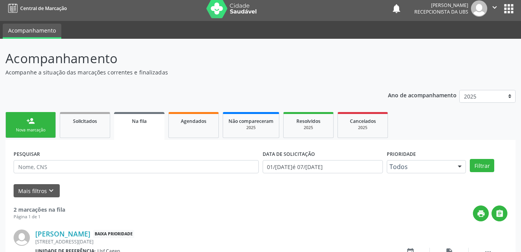
drag, startPoint x: 28, startPoint y: 129, endPoint x: 32, endPoint y: 130, distance: 4.4
click at [28, 129] on div "Nova marcação" at bounding box center [30, 130] width 39 height 6
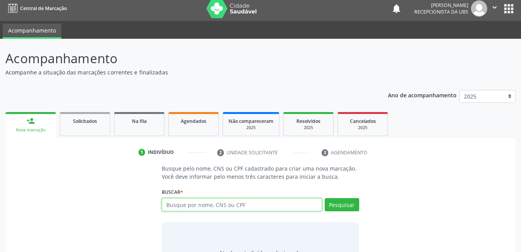
click at [241, 207] on input "text" at bounding box center [242, 204] width 160 height 13
type input "898005182702452"
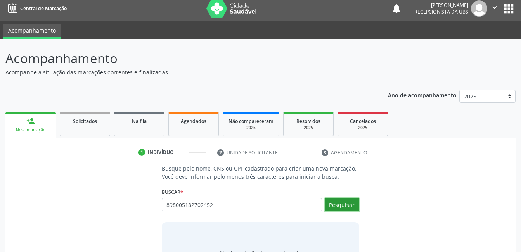
click at [341, 210] on button "Pesquisar" at bounding box center [341, 204] width 34 height 13
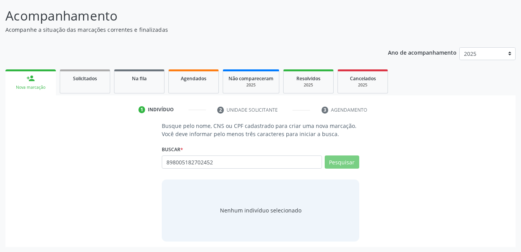
scroll to position [47, 0]
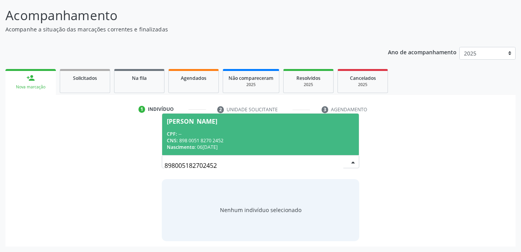
click at [234, 136] on div "CPF: --" at bounding box center [260, 134] width 187 height 7
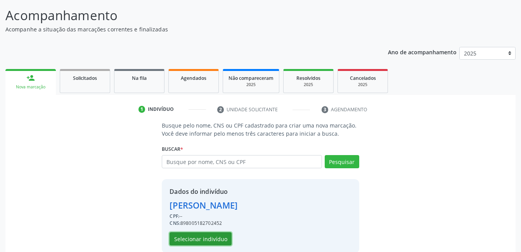
click at [207, 241] on button "Selecionar indivíduo" at bounding box center [200, 238] width 62 height 13
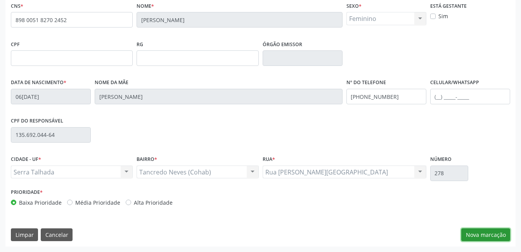
click at [503, 232] on button "Nova marcação" at bounding box center [485, 234] width 49 height 13
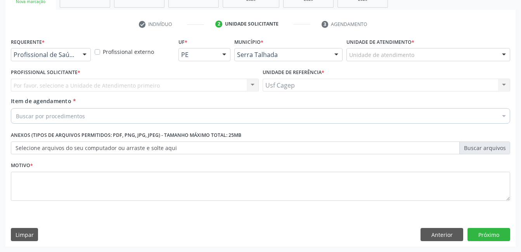
scroll to position [132, 0]
click at [76, 41] on div "Requerente * Profissional de Saúde Profissional de Saúde Paciente Nenhum result…" at bounding box center [51, 48] width 80 height 25
click at [79, 50] on div "Profissional de Saúde Profissional de Saúde Paciente Nenhum resultado encontrad…" at bounding box center [51, 54] width 80 height 13
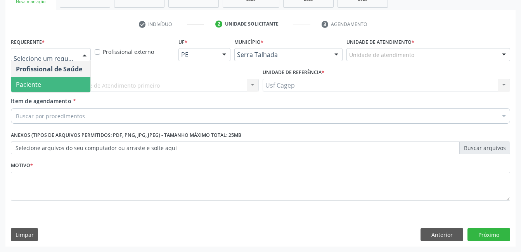
click at [78, 85] on span "Paciente" at bounding box center [50, 85] width 79 height 16
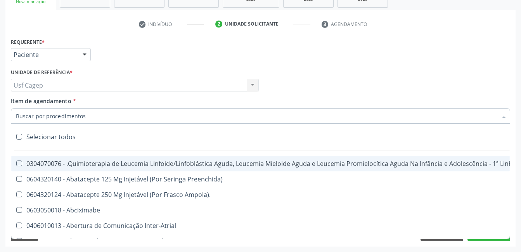
click at [85, 114] on div at bounding box center [260, 116] width 499 height 16
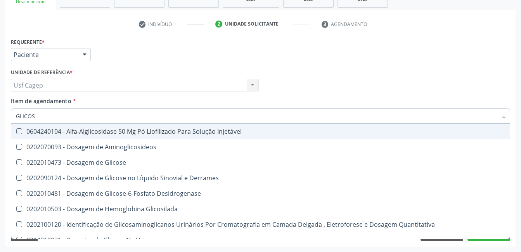
type input "GLICOSE"
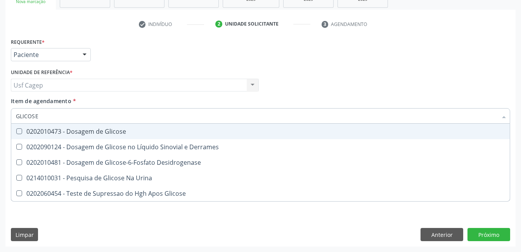
drag, startPoint x: 119, startPoint y: 135, endPoint x: 112, endPoint y: 116, distance: 20.3
click at [118, 131] on div "0202010473 - Dosagem de Glicose" at bounding box center [260, 131] width 489 height 6
checkbox Glicose "true"
click at [112, 116] on input "GLICOSE" at bounding box center [256, 116] width 481 height 16
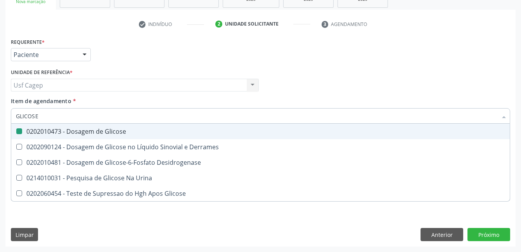
type input "C"
checkbox Glicose "false"
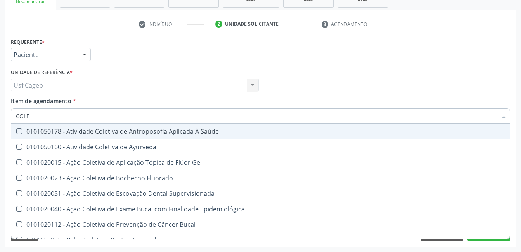
type input "COLES"
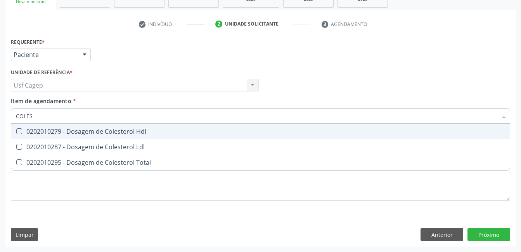
click at [94, 137] on span "0202010279 - Dosagem de Colesterol Hdl" at bounding box center [260, 132] width 498 height 16
checkbox Hdl "true"
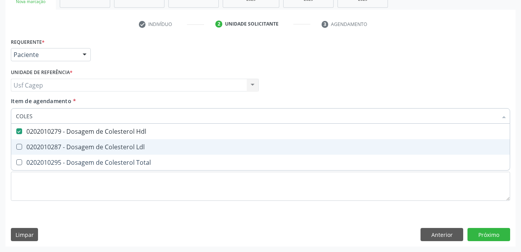
drag, startPoint x: 98, startPoint y: 146, endPoint x: 105, endPoint y: 165, distance: 20.6
click at [98, 146] on div "0202010287 - Dosagem de Colesterol Ldl" at bounding box center [260, 147] width 489 height 6
checkbox Ldl "true"
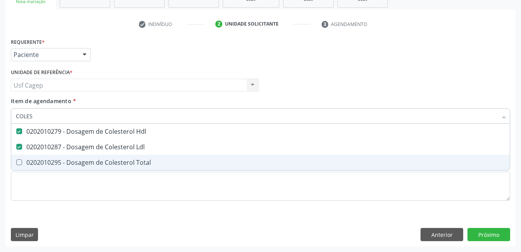
drag, startPoint x: 105, startPoint y: 165, endPoint x: 105, endPoint y: 153, distance: 11.6
click at [105, 165] on div "0202010295 - Dosagem de Colesterol Total" at bounding box center [260, 162] width 489 height 6
checkbox Total "true"
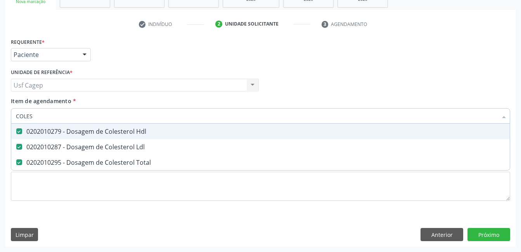
click at [99, 117] on input "COLES" at bounding box center [256, 116] width 481 height 16
type input "R"
checkbox Hdl "false"
checkbox Ldl "false"
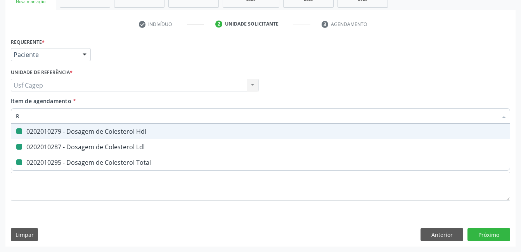
checkbox Total "false"
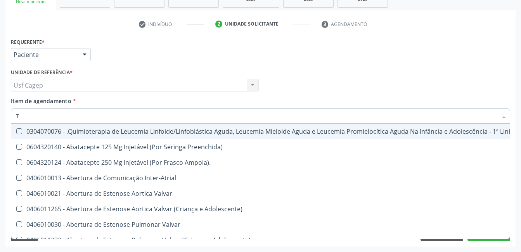
type input "TG"
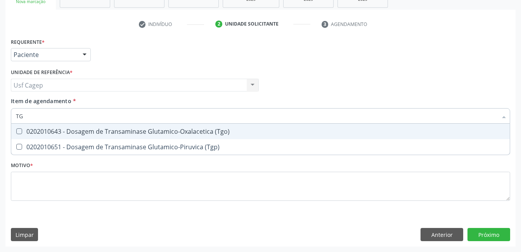
click at [96, 128] on div "0202010643 - Dosagem de Transaminase Glutamico-Oxalacetica (Tgo)" at bounding box center [260, 131] width 489 height 6
checkbox \(Tgo\) "true"
click at [102, 144] on div "0202010651 - Dosagem de Transaminase Glutamico-Piruvica (Tgp)" at bounding box center [260, 147] width 489 height 6
checkbox \(Tgp\) "true"
click at [106, 117] on input "TG" at bounding box center [256, 116] width 481 height 16
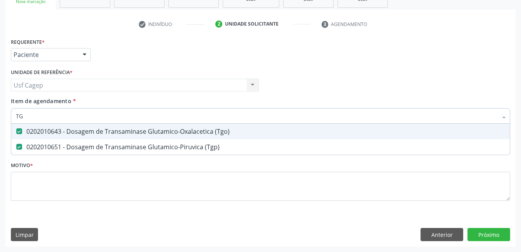
click at [106, 117] on input "TG" at bounding box center [256, 116] width 481 height 16
type input "Y"
checkbox \(Tgo\) "false"
checkbox \(Tgp\) "false"
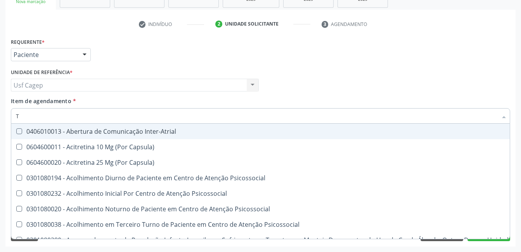
type input "TR"
checkbox \(Tgo\) "true"
checkbox \(Tgp\) "true"
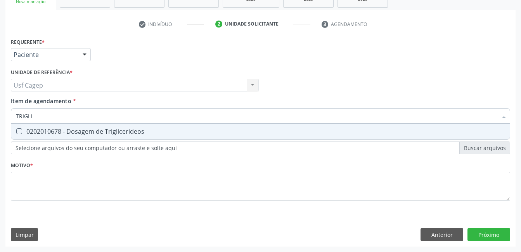
type input "TRIGLIC"
drag, startPoint x: 105, startPoint y: 133, endPoint x: 105, endPoint y: 120, distance: 13.2
click at [105, 131] on div "0202010678 - Dosagem de Triglicerideos" at bounding box center [260, 131] width 489 height 6
checkbox Triglicerideos "true"
click at [103, 114] on input "TRIGLIC" at bounding box center [256, 116] width 481 height 16
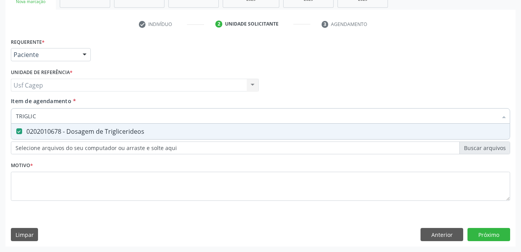
click at [103, 114] on input "TRIGLIC" at bounding box center [256, 116] width 481 height 16
type input "HE"
checkbox Triglicerideos "false"
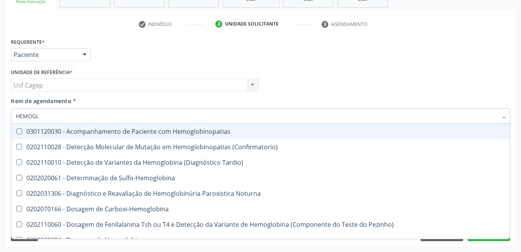
type input "HEMOGLO"
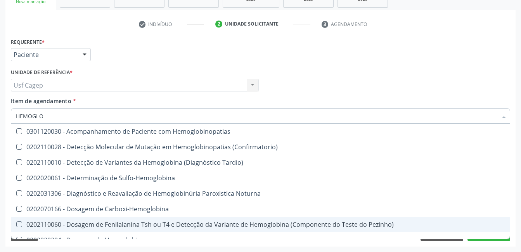
scroll to position [117, 0]
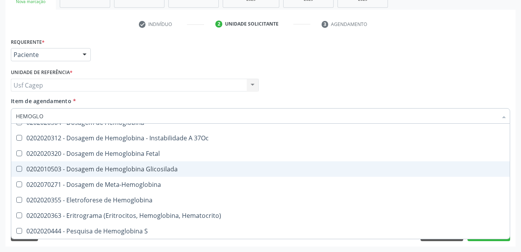
click at [157, 172] on div "0202010503 - Dosagem de Hemoglobina Glicosilada" at bounding box center [260, 169] width 489 height 6
checkbox Glicosilada "true"
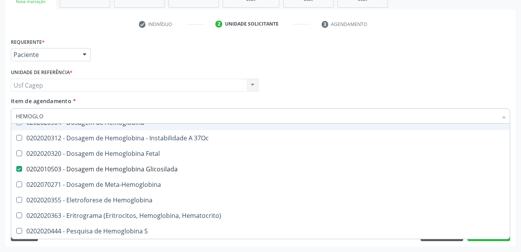
click at [167, 118] on input "HEMOGLO" at bounding box center [256, 116] width 481 height 16
type input "HE"
checkbox Glicosilada "false"
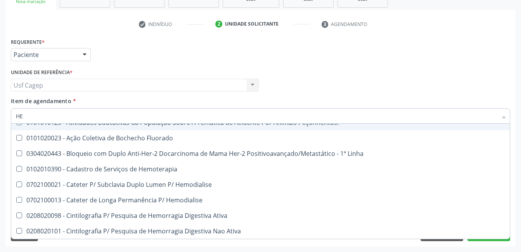
type input "HEM"
checkbox \(Qualitativo\) "true"
checkbox Glicosilada "false"
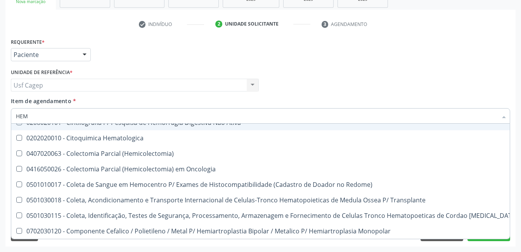
type input "HEMO"
checkbox Hemacias "true"
checkbox Glicosilada "false"
type input "HEMOG"
checkbox Oncologia "true"
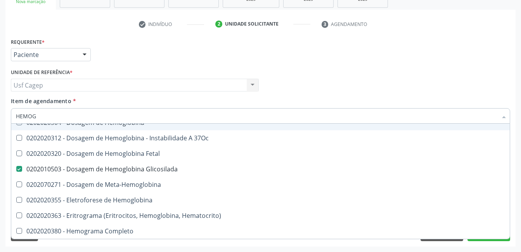
type input "HEMOGR"
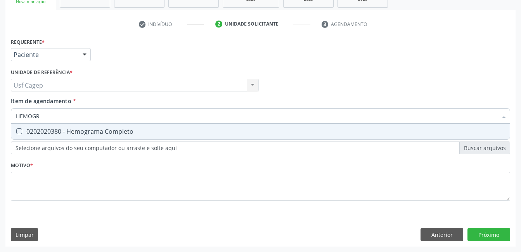
click at [168, 131] on div "0202020380 - Hemograma Completo" at bounding box center [260, 131] width 489 height 6
checkbox Completo "true"
click at [179, 113] on input "HEMOGR" at bounding box center [256, 116] width 481 height 16
type input "T"
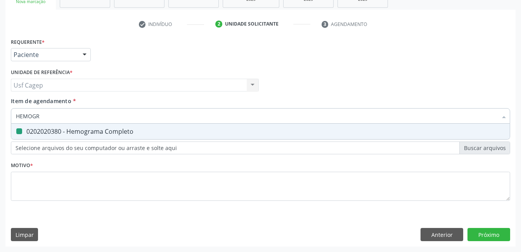
checkbox Completo "false"
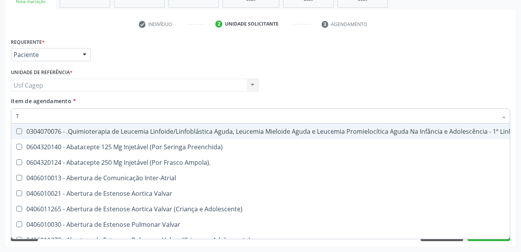
type input "T4"
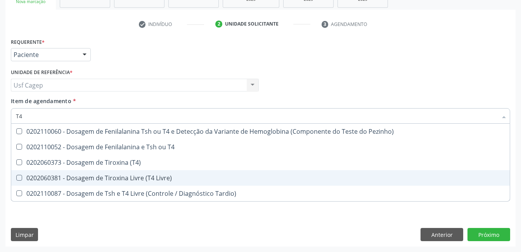
drag, startPoint x: 172, startPoint y: 177, endPoint x: 172, endPoint y: 134, distance: 42.6
click at [172, 175] on div "0202060381 - Dosagem de Tiroxina Livre (T4 Livre)" at bounding box center [260, 178] width 489 height 6
checkbox Livre\) "true"
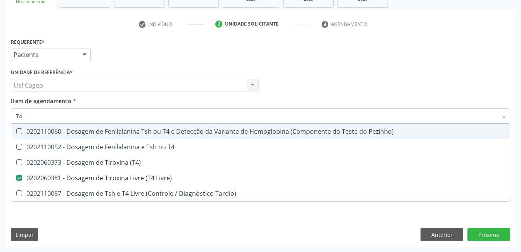
type input "T"
checkbox Livre\) "false"
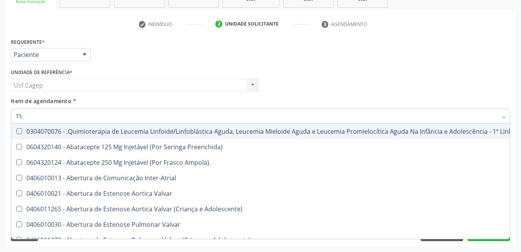
type input "TSH"
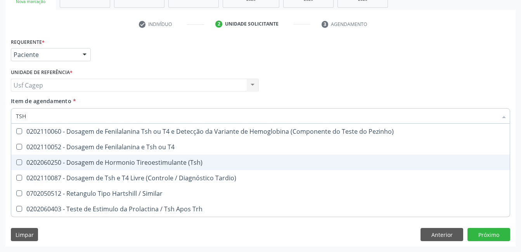
click at [176, 162] on div "0202060250 - Dosagem de Hormonio Tireoestimulante (Tsh)" at bounding box center [260, 162] width 489 height 6
checkbox \(Tsh\) "true"
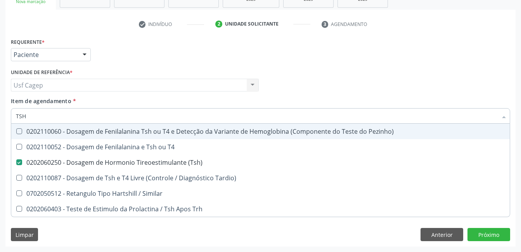
click at [172, 116] on input "TSH" at bounding box center [256, 116] width 481 height 16
type input "F"
checkbox \(Tsh\) "false"
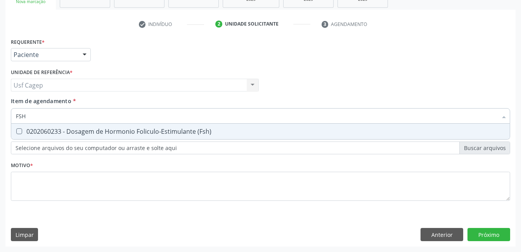
type input "FSH"
click at [183, 143] on div "Requerente * Paciente Profissional de Saúde Paciente Nenhum resultado encontrad…" at bounding box center [260, 124] width 499 height 176
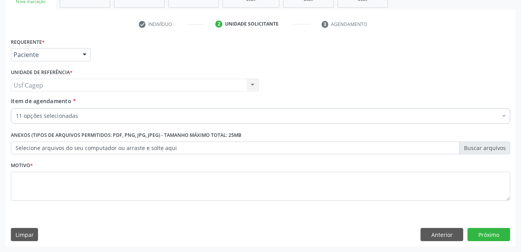
click at [186, 134] on div "Desfazer seleção" at bounding box center [317, 137] width 613 height 16
click at [194, 110] on div "Buscar por procedimentos" at bounding box center [260, 116] width 499 height 16
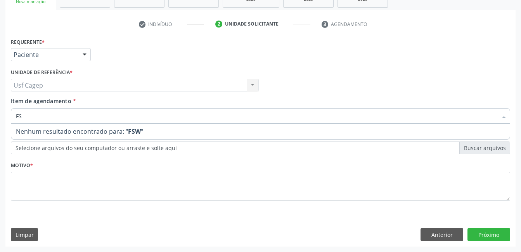
type input "FSH"
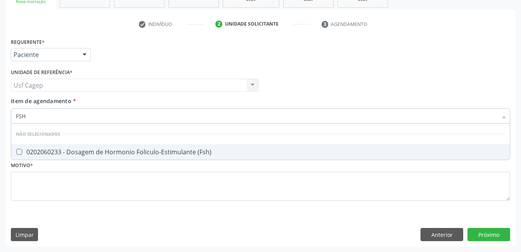
click at [184, 149] on div "0202060233 - Dosagem de Hormonio Foliculo-Estimulante (Fsh)" at bounding box center [260, 152] width 489 height 6
checkbox \(Fsh\) "true"
click at [185, 117] on input "FSH" at bounding box center [256, 116] width 481 height 16
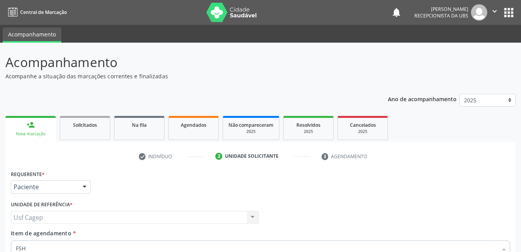
scroll to position [132, 0]
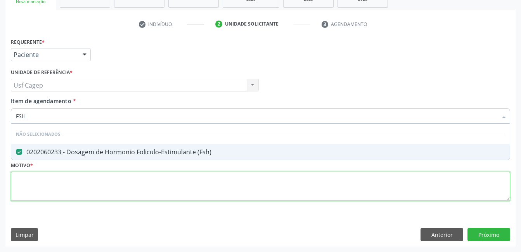
click at [183, 188] on div "Requerente * Paciente Profissional de Saúde Paciente Nenhum resultado encontrad…" at bounding box center [260, 124] width 499 height 176
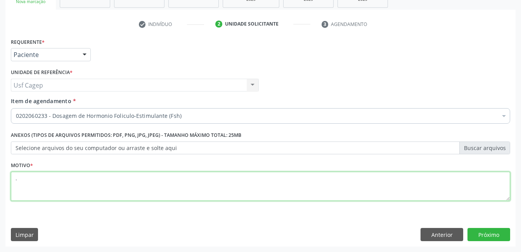
type textarea "."
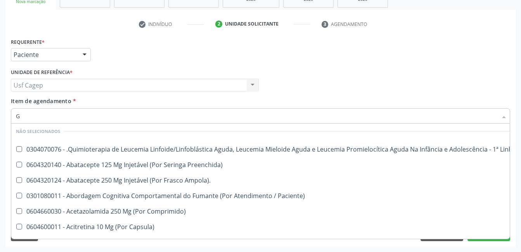
scroll to position [18, 0]
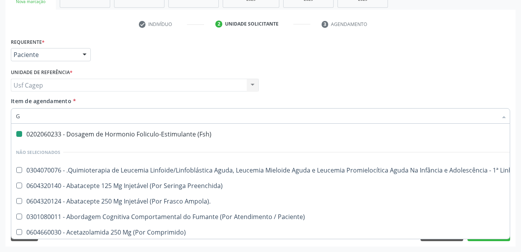
type input "GL"
checkbox \(Fsh\) "false"
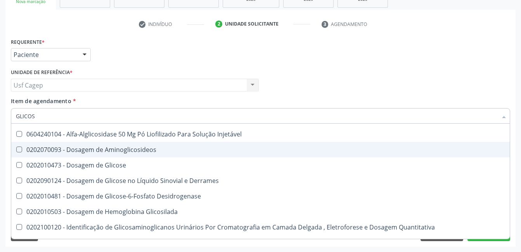
type input "GLICOSE"
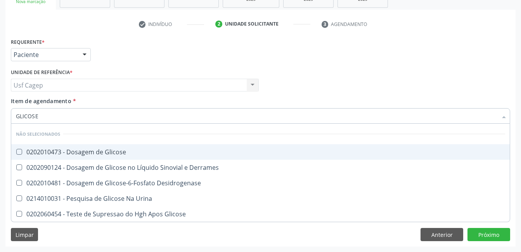
click at [210, 154] on div "0202010473 - Dosagem de Glicose" at bounding box center [260, 152] width 489 height 6
checkbox Glicose "true"
click at [190, 117] on input "GLICOSE" at bounding box center [256, 116] width 481 height 16
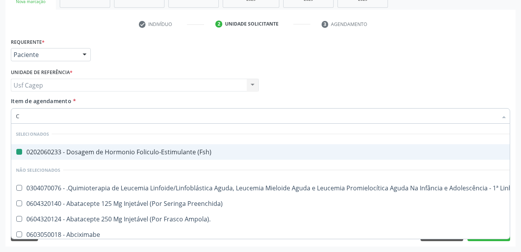
type input "CO"
checkbox \(Fsh\) "false"
checkbox Parcial "true"
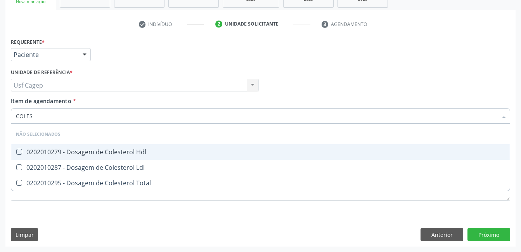
type input "COLEST"
click at [188, 147] on span "0202010279 - Dosagem de Colesterol Hdl" at bounding box center [260, 152] width 498 height 16
checkbox Hdl "true"
click at [188, 166] on div "0202010287 - Dosagem de Colesterol Ldl" at bounding box center [260, 167] width 489 height 6
checkbox Ldl "true"
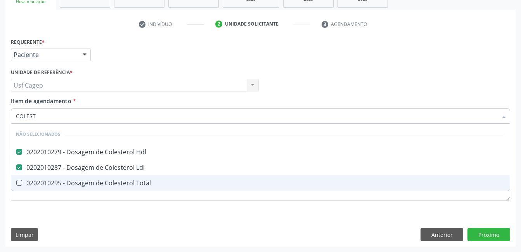
click at [189, 178] on span "0202010295 - Dosagem de Colesterol Total" at bounding box center [260, 183] width 498 height 16
checkbox Total "true"
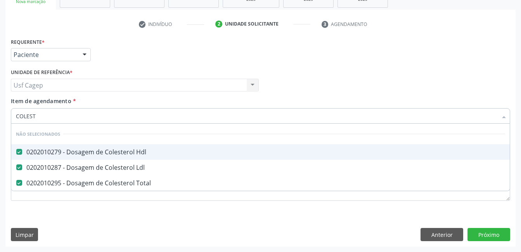
click at [182, 110] on input "COLEST" at bounding box center [256, 116] width 481 height 16
type input "T"
checkbox Total "false"
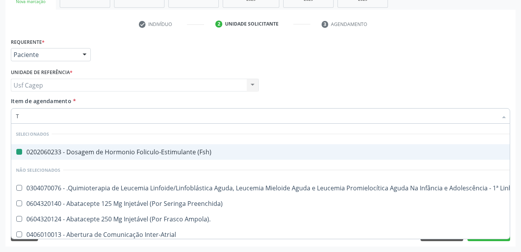
type input "TG"
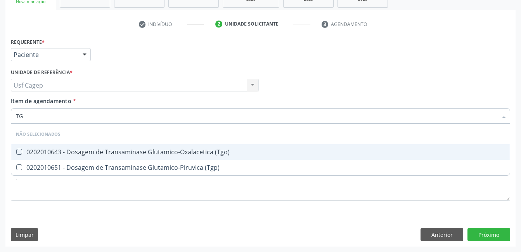
click at [200, 149] on div "0202010643 - Dosagem de Transaminase Glutamico-Oxalacetica (Tgo)" at bounding box center [260, 152] width 489 height 6
checkbox \(Tgo\) "true"
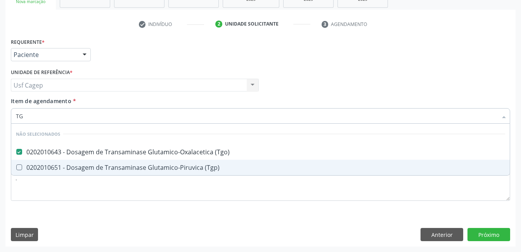
click at [204, 169] on div "0202010651 - Dosagem de Transaminase Glutamico-Piruvica (Tgp)" at bounding box center [260, 167] width 489 height 6
checkbox \(Tgp\) "true"
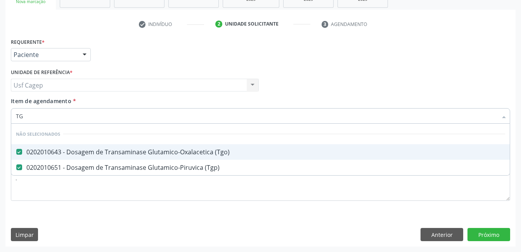
click at [180, 114] on input "TG" at bounding box center [256, 116] width 481 height 16
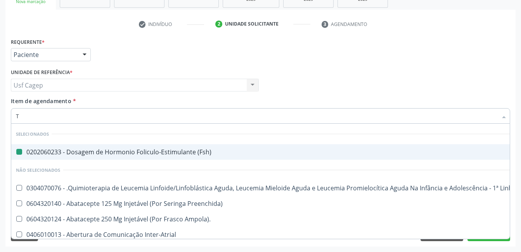
type input "TR"
checkbox \(Fsh\) "false"
checkbox Denúncias\/Reclamações "true"
checkbox Atendimentos-Mês\) "true"
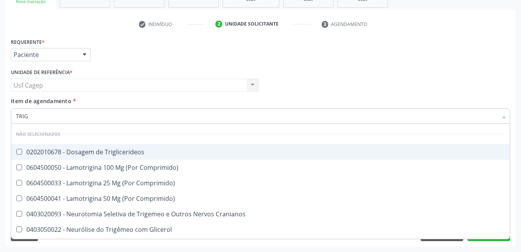
type input "TRIGL"
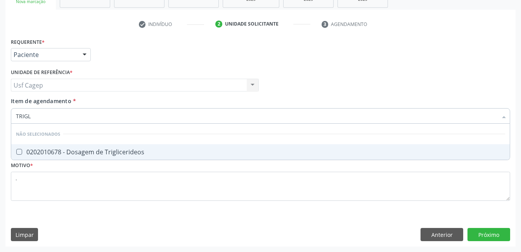
drag, startPoint x: 169, startPoint y: 149, endPoint x: 166, endPoint y: 127, distance: 22.3
click at [167, 144] on ul "Desfazer seleção Não selecionados 0202010678 - Dosagem de Triglicerideos Nenhum…" at bounding box center [260, 142] width 498 height 36
click at [165, 119] on input "TRIGL" at bounding box center [256, 116] width 481 height 16
click at [158, 152] on div "0202010678 - Dosagem de Triglicerideos" at bounding box center [260, 152] width 489 height 6
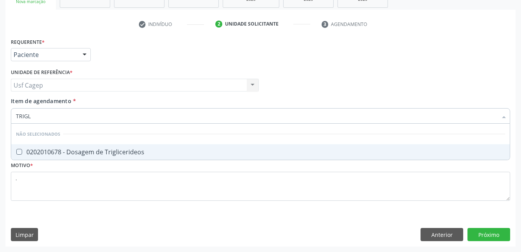
checkbox Triglicerideos "true"
click at [137, 113] on input "TRIGL" at bounding box center [256, 116] width 481 height 16
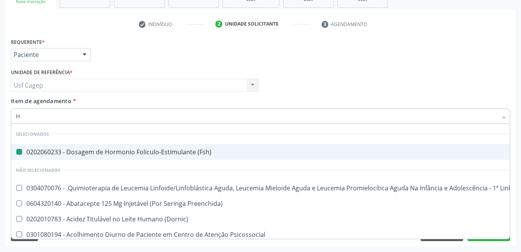
type input "HE"
checkbox \(Fsh\) "false"
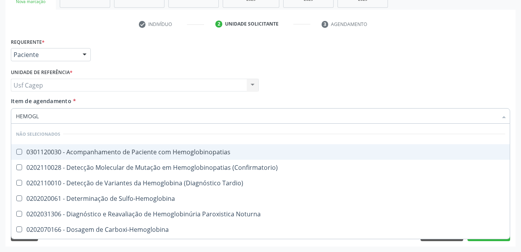
type input "HEMOGLO"
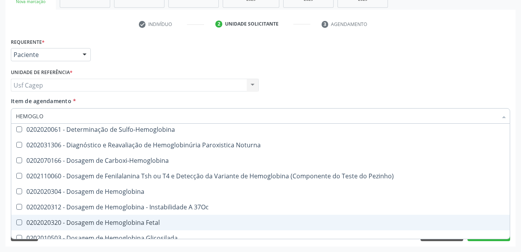
scroll to position [138, 0]
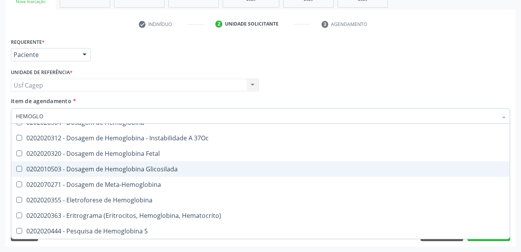
click at [164, 176] on span "0202010503 - Dosagem de Hemoglobina Glicosilada" at bounding box center [260, 169] width 498 height 16
checkbox Glicosilada "true"
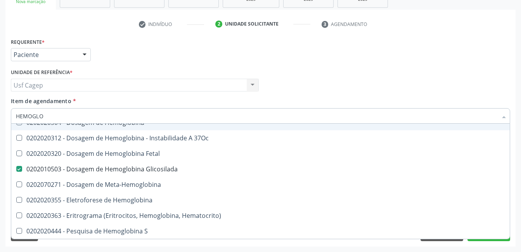
click at [154, 111] on input "HEMOGLO" at bounding box center [256, 116] width 481 height 16
type input "H"
checkbox Hemoglobinopatias "true"
checkbox Glicosilada "false"
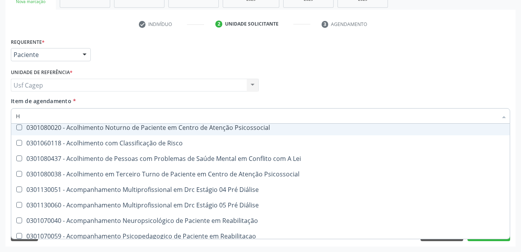
type input "HE"
checkbox \(Fsh\) "false"
checkbox Coração "true"
type input "HEM"
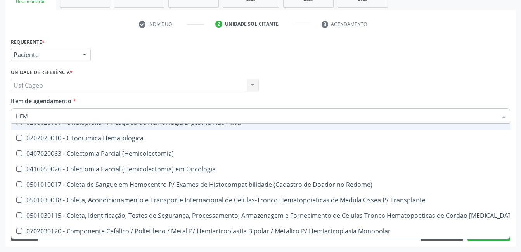
checkbox Glicosilada "true"
checkbox Hematocrito "false"
type input "HEMO"
checkbox Hemacias "true"
checkbox Glicosilada "false"
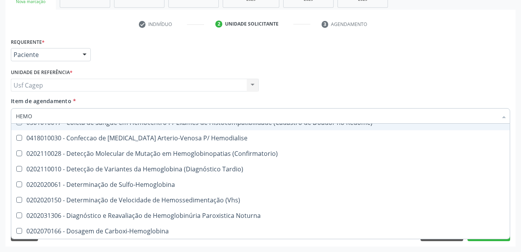
type input "HEMOG"
checkbox Tardio\) "true"
type input "HEMOGR"
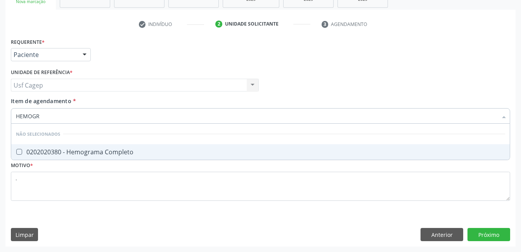
scroll to position [0, 0]
click at [178, 152] on div "0202020380 - Hemograma Completo" at bounding box center [260, 152] width 489 height 6
checkbox Completo "true"
click at [176, 114] on input "HEMOGR" at bounding box center [256, 116] width 481 height 16
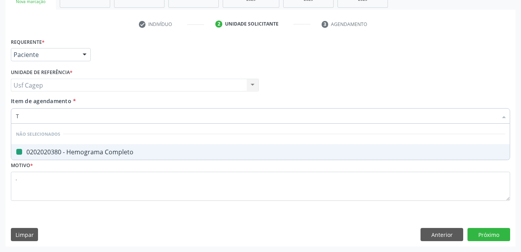
type input "T4"
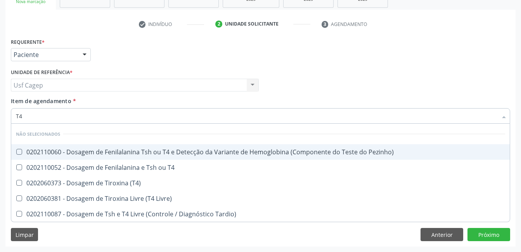
checkbox Pezinho\) "false"
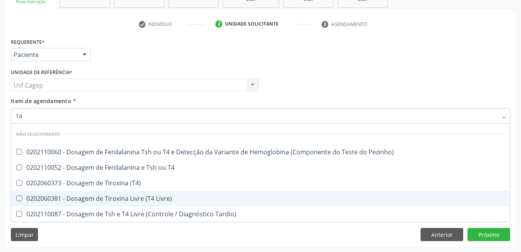
click at [166, 197] on div "0202060381 - Dosagem de Tiroxina Livre (T4 Livre)" at bounding box center [260, 198] width 489 height 6
checkbox Livre\) "true"
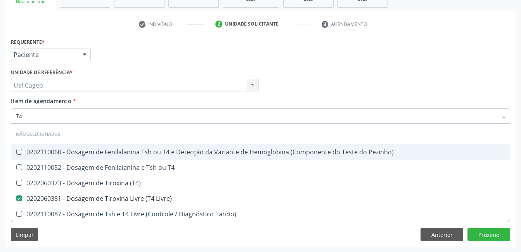
click at [153, 119] on input "T4" at bounding box center [256, 116] width 481 height 16
type input "T"
checkbox Pezinho\) "true"
checkbox Livre\) "false"
type input "TS"
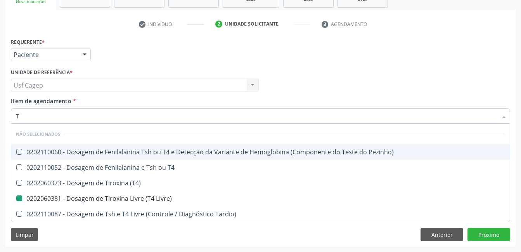
checkbox Pezinho\) "false"
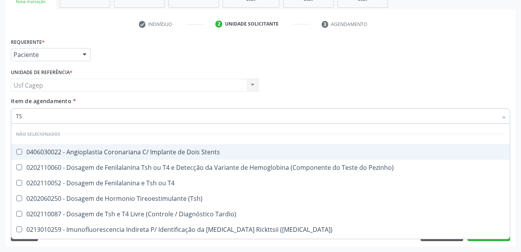
type input "TSH"
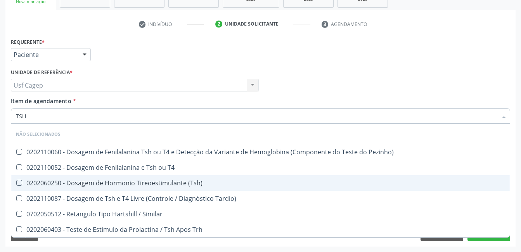
click at [167, 184] on div "0202060250 - Dosagem de Hormonio Tireoestimulante (Tsh)" at bounding box center [260, 183] width 489 height 6
checkbox \(Tsh\) "true"
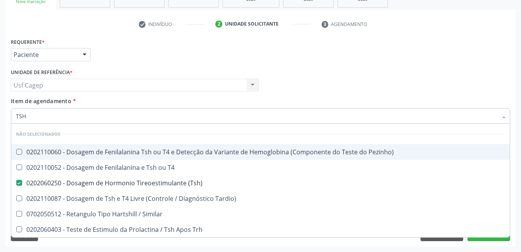
click at [165, 103] on div "Item de agendamento * TSH Desfazer seleção Não selecionados 0202110060 - Dosage…" at bounding box center [260, 109] width 499 height 24
checkbox Pezinho\) "true"
checkbox Tardio\) "true"
checkbox Similar "true"
checkbox Trh "true"
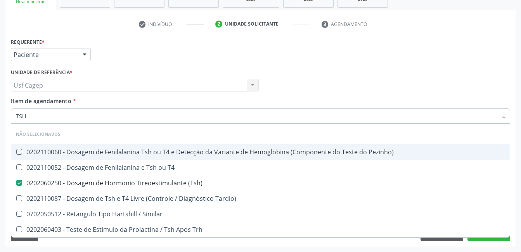
checkbox T4 "true"
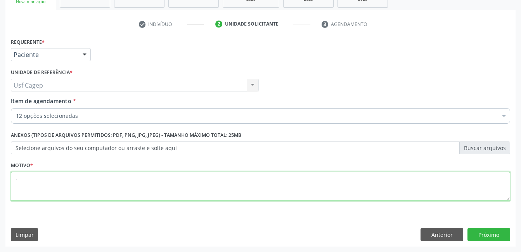
click at [153, 181] on textarea "." at bounding box center [260, 186] width 499 height 29
type textarea ".."
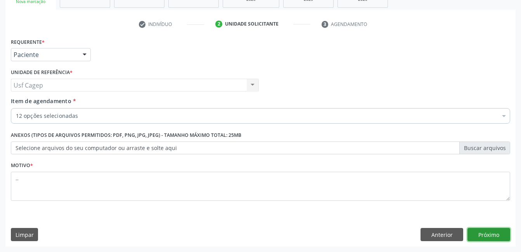
click at [483, 233] on button "Próximo" at bounding box center [488, 234] width 43 height 13
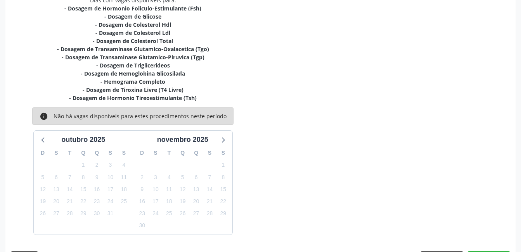
scroll to position [198, 0]
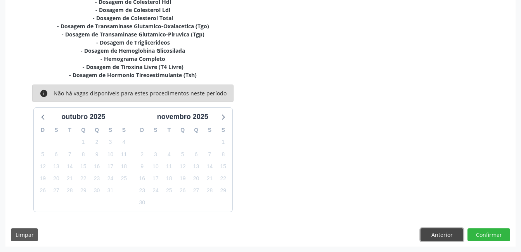
click at [437, 234] on button "Anterior" at bounding box center [441, 234] width 43 height 13
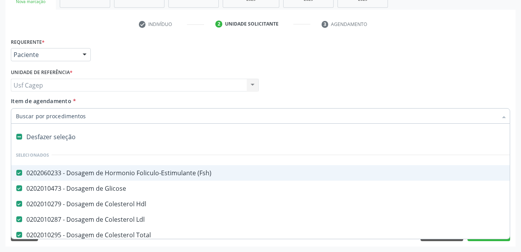
click at [172, 170] on div "0202060233 - Dosagem de Hormonio Foliculo-Estimulante (Fsh)" at bounding box center [317, 173] width 603 height 6
click at [296, 86] on div "Profissional Solicitante Por favor, selecione a Unidade de Atendimento primeiro…" at bounding box center [260, 82] width 503 height 30
checkbox \(Fsh\) "true"
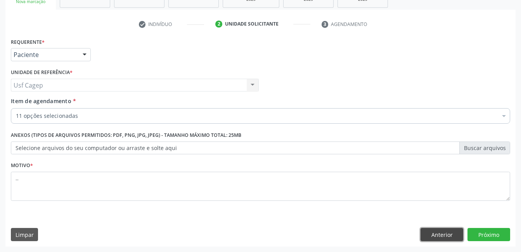
click at [435, 236] on button "Anterior" at bounding box center [441, 234] width 43 height 13
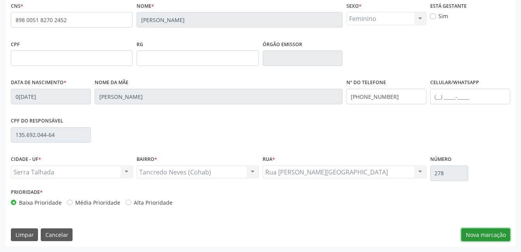
click at [505, 233] on button "Nova marcação" at bounding box center [485, 234] width 49 height 13
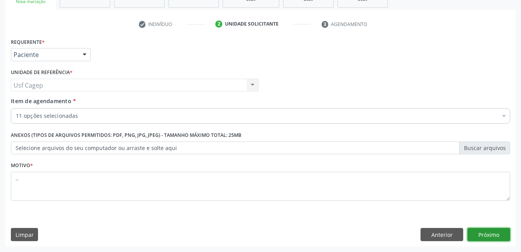
click at [505, 233] on button "Próximo" at bounding box center [488, 234] width 43 height 13
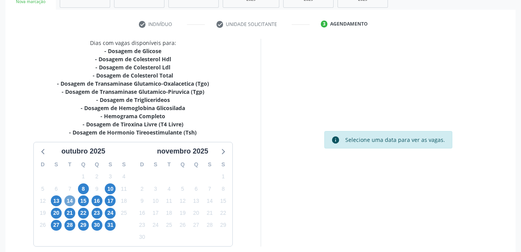
click at [69, 203] on span "14" at bounding box center [69, 200] width 11 height 11
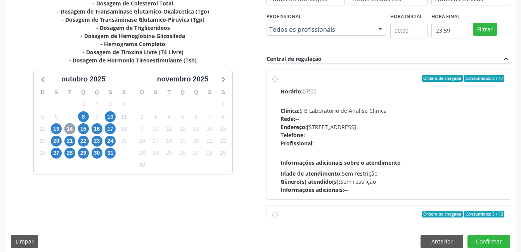
scroll to position [205, 0]
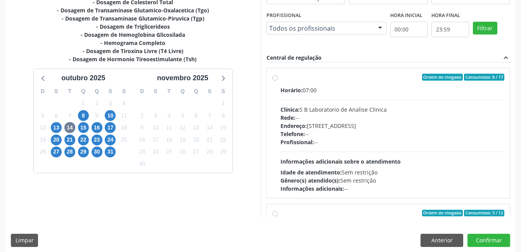
click at [366, 144] on div "Profissional: --" at bounding box center [392, 142] width 224 height 8
click at [278, 81] on input "Ordem de chegada Consumidos: 8 / 17 Horário: 07:00 Clínica: S B Laboratorio de …" at bounding box center [274, 77] width 5 height 7
radio input "true"
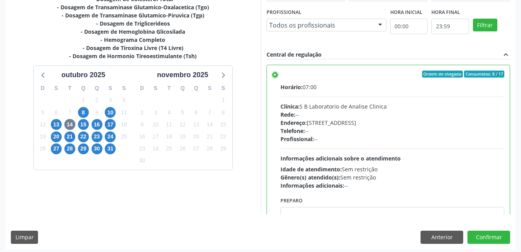
scroll to position [211, 0]
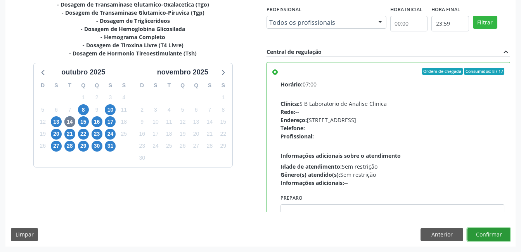
click at [484, 239] on button "Confirmar" at bounding box center [488, 234] width 43 height 13
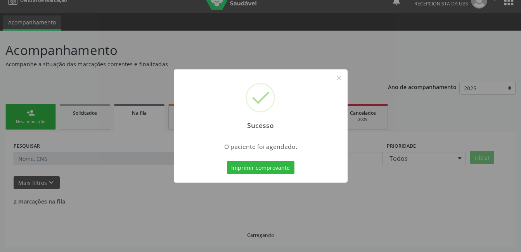
scroll to position [4, 0]
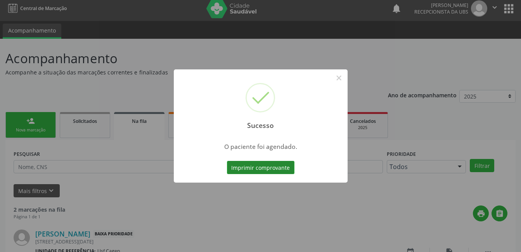
click at [242, 166] on button "Imprimir comprovante" at bounding box center [260, 167] width 67 height 13
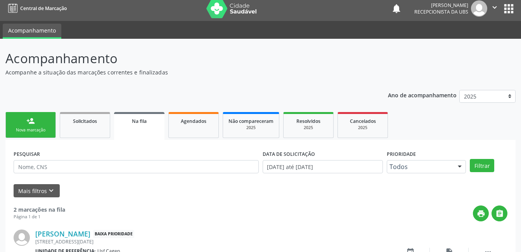
click at [37, 127] on div "Nova marcação" at bounding box center [30, 130] width 39 height 6
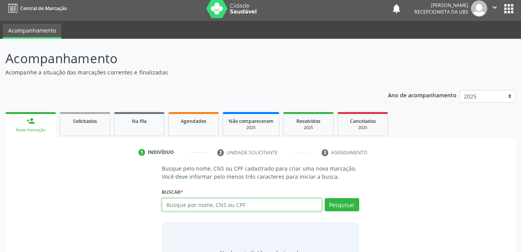
click at [202, 206] on input "text" at bounding box center [242, 204] width 160 height 13
type input "707002865718931"
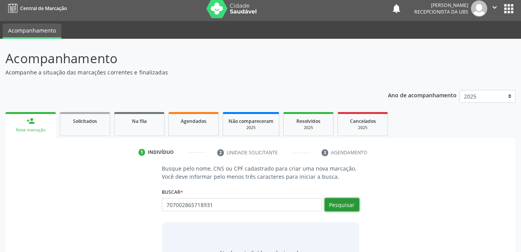
click at [355, 199] on button "Pesquisar" at bounding box center [341, 204] width 34 height 13
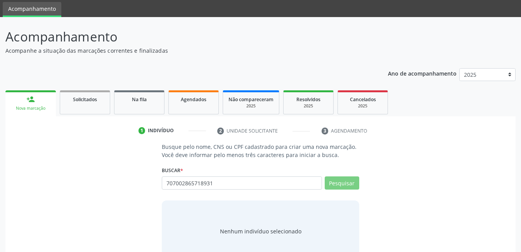
scroll to position [47, 0]
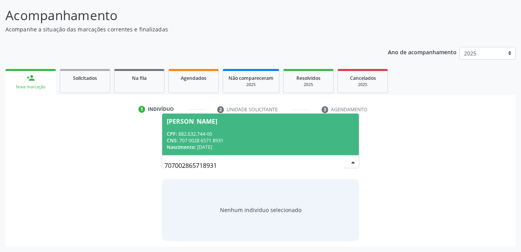
click at [316, 143] on div "CNS: 707 0028 6571 8931" at bounding box center [260, 140] width 187 height 7
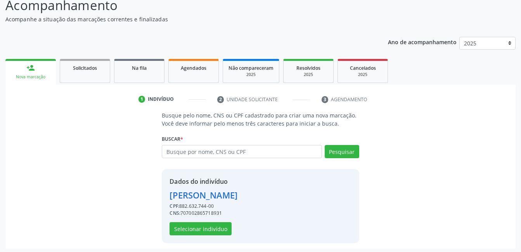
scroll to position [59, 0]
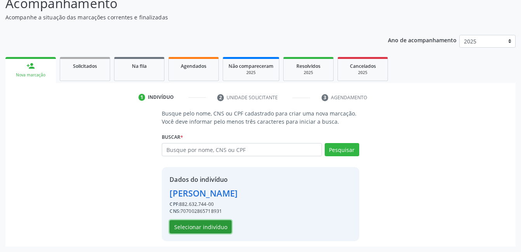
click at [204, 224] on button "Selecionar indivíduo" at bounding box center [200, 226] width 62 height 13
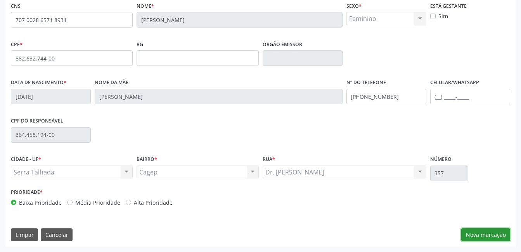
click at [485, 231] on button "Nova marcação" at bounding box center [485, 234] width 49 height 13
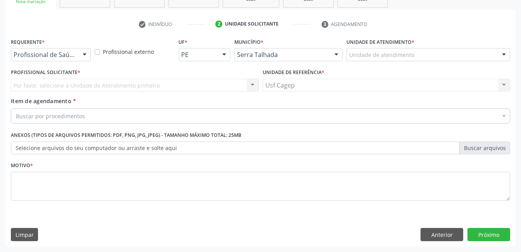
scroll to position [132, 0]
click at [73, 60] on div "Profissional de Saúde" at bounding box center [51, 54] width 80 height 13
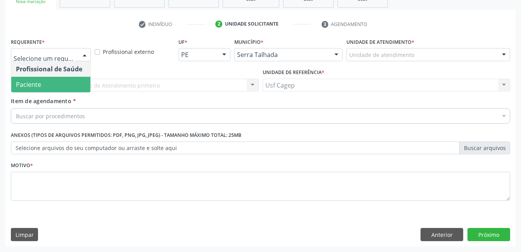
click at [79, 85] on span "Paciente" at bounding box center [50, 85] width 79 height 16
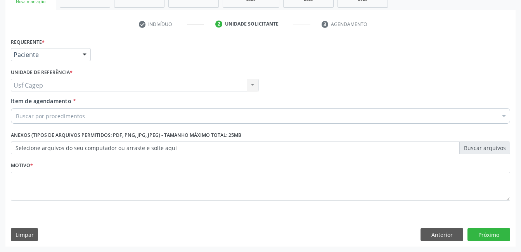
click at [102, 119] on div "Buscar por procedimentos" at bounding box center [260, 116] width 499 height 16
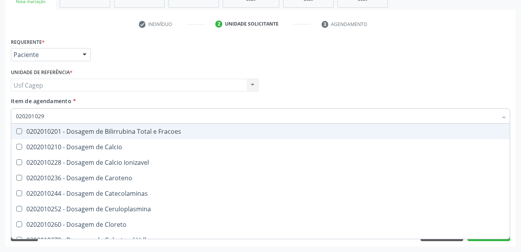
type input "0202010295"
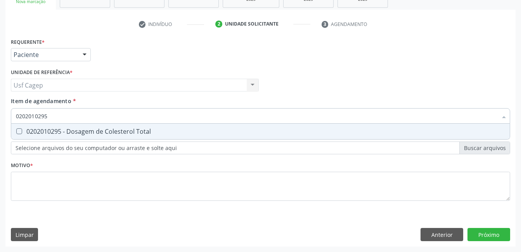
click at [110, 136] on span "0202010295 - Dosagem de Colesterol Total" at bounding box center [260, 132] width 498 height 16
checkbox Total "true"
click at [115, 118] on input "0202010295" at bounding box center [256, 116] width 481 height 16
type input "0"
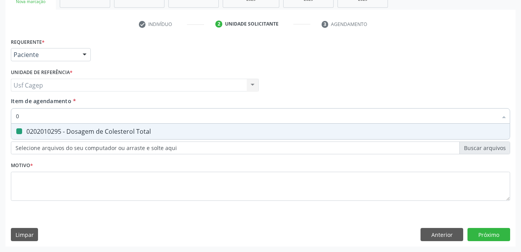
checkbox Total "false"
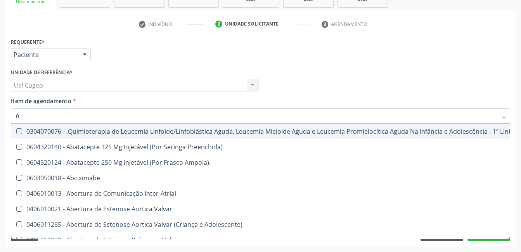
type input "02"
checkbox Antibiotico "true"
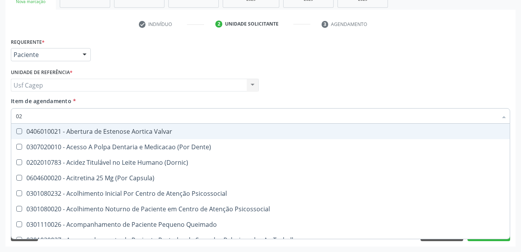
type input "020"
checkbox Congênita "true"
checkbox Total "false"
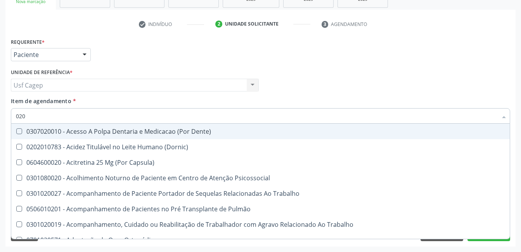
type input "0202"
checkbox Fragmento "true"
checkbox Total "false"
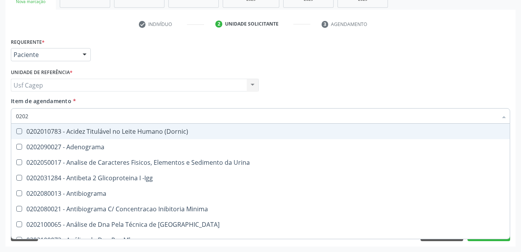
type input "02020"
checkbox Barbituratos "true"
checkbox Total "false"
type input "020201"
checkbox Parceria\) "true"
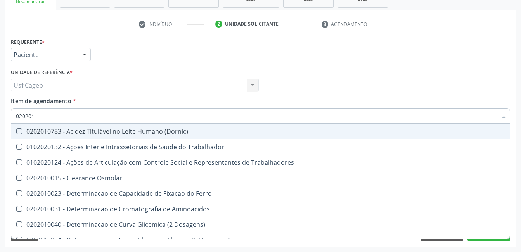
type input "0202010"
checkbox Fracoes "true"
checkbox Total "false"
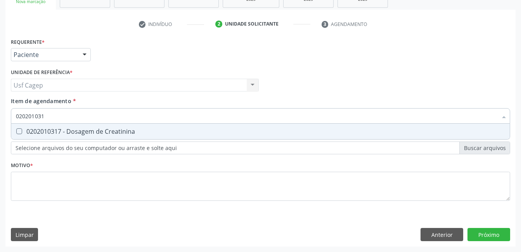
type input "0202010317"
click at [118, 129] on div "0202010317 - Dosagem de Creatinina" at bounding box center [260, 131] width 489 height 6
checkbox Creatinina "true"
click at [118, 119] on input "0202010317" at bounding box center [256, 116] width 481 height 16
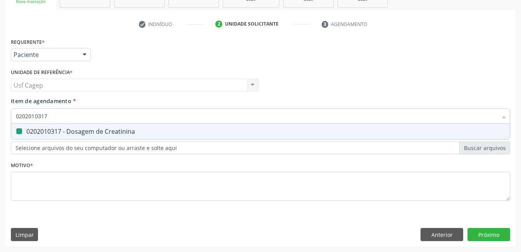
type input "0"
checkbox Creatinina "false"
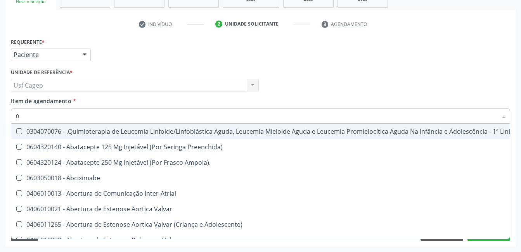
type input "02"
checkbox Antibiotico "true"
checkbox \(Liquido\) "true"
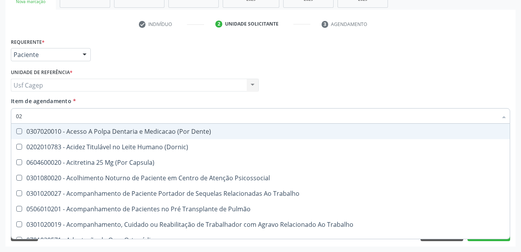
type input "020"
checkbox Total "true"
checkbox Creatinina "true"
checkbox Espermograma "false"
checkbox Cerebral "false"
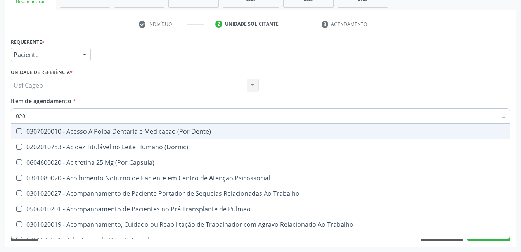
type input "0202"
checkbox Fragmento "true"
checkbox Ossea "true"
checkbox Total "false"
checkbox Creatinina "false"
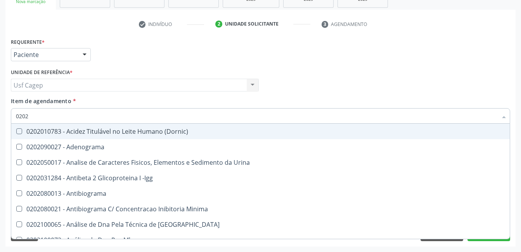
type input "02020"
checkbox Barbituratos "true"
checkbox Calcio "true"
checkbox Total "false"
checkbox Creatinina "false"
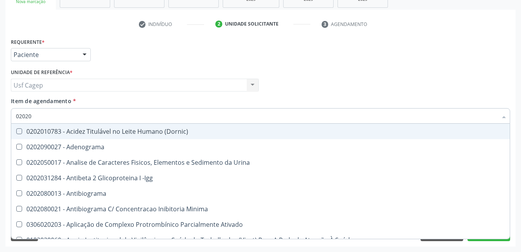
type input "020201"
checkbox Parceria\) "true"
checkbox Gestante "true"
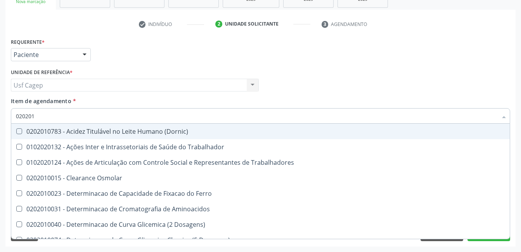
type input "0202010"
checkbox Fracoes "true"
checkbox Ionizavel "true"
checkbox Total "false"
checkbox Creatinina "false"
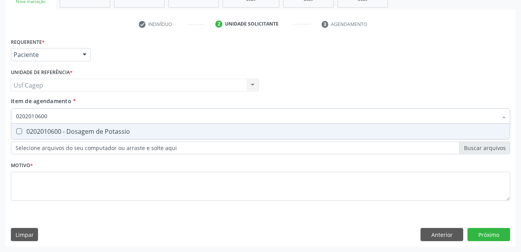
click at [134, 112] on input "0202010600" at bounding box center [256, 116] width 481 height 16
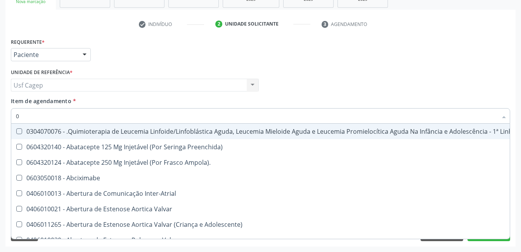
type input "02"
checkbox Antibiotico "true"
checkbox \(Liquido\) "true"
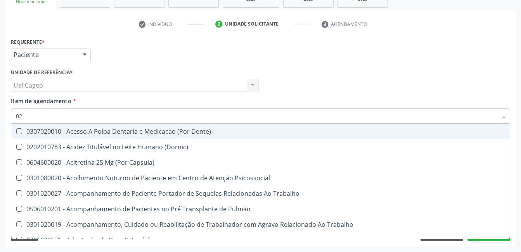
type input "020"
checkbox Total "true"
checkbox Creatinina "true"
checkbox Espermograma "false"
checkbox Cerebral "false"
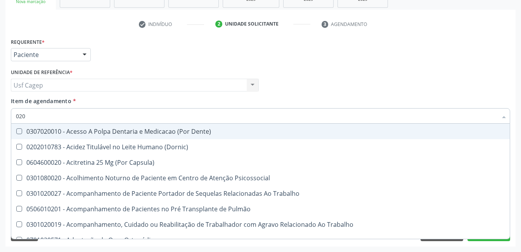
type input "0202"
checkbox Fragmento "true"
checkbox Ossea "true"
checkbox Total "false"
checkbox Creatinina "false"
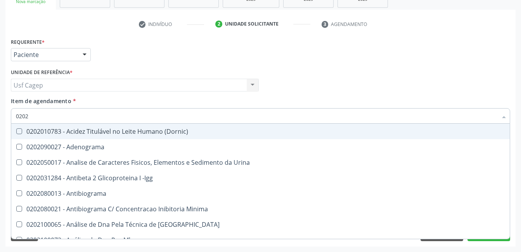
type input "02020"
checkbox Barbituratos "true"
checkbox Calcio "true"
checkbox Total "false"
checkbox Creatinina "false"
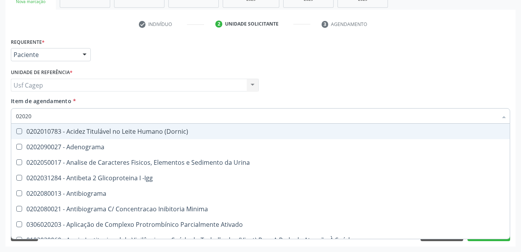
type input "020201"
checkbox Parceria\) "true"
checkbox Gestante "true"
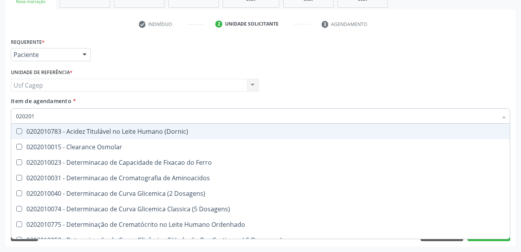
type input "0202010"
checkbox Total "true"
checkbox Creatinina "true"
checkbox Ferritina "false"
checkbox Folato "false"
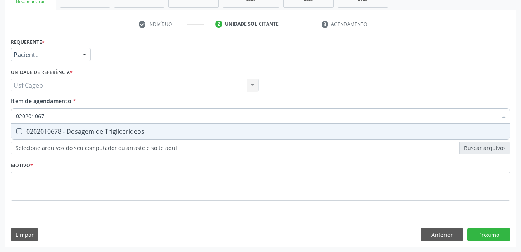
type input "0202010678"
click at [129, 134] on div "0202010678 - Dosagem de Triglicerideos" at bounding box center [260, 131] width 489 height 6
checkbox Triglicerideos "true"
click at [129, 117] on input "0202010678" at bounding box center [256, 116] width 481 height 16
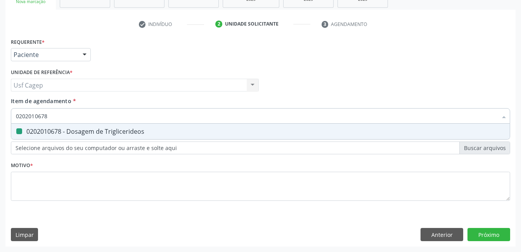
type input "0"
checkbox Triglicerideos "false"
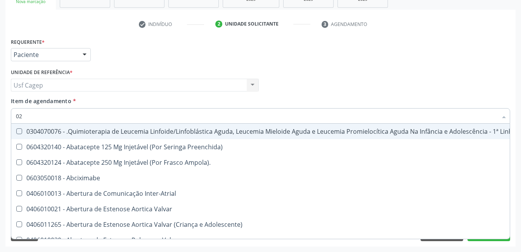
type input "020"
checkbox Ml\) "true"
checkbox Tireoide "true"
checkbox \(Par\) "true"
checkbox Antibiotico "false"
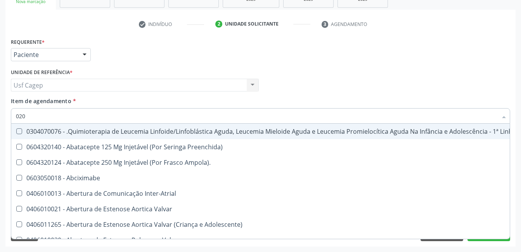
checkbox \(Liquido\) "false"
checkbox Embolizante "false"
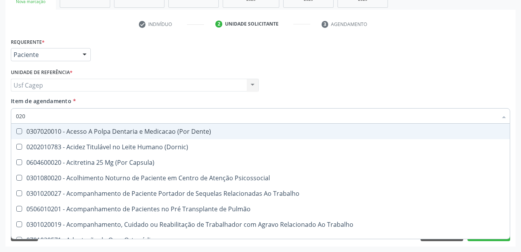
type input "0202"
checkbox Fragmento "true"
checkbox Ossea "true"
checkbox Projecoes\) "true"
checkbox Total "false"
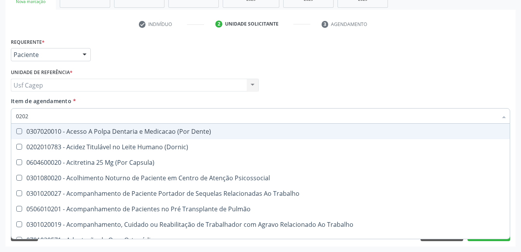
checkbox Creatinina "false"
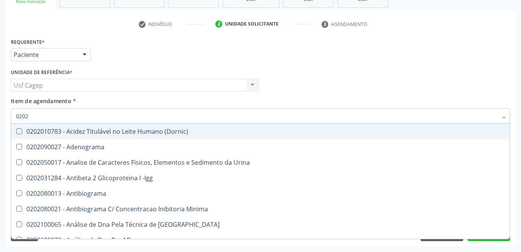
type input "02020"
checkbox Barbituratos "true"
checkbox Calcio "true"
checkbox Total "false"
checkbox Creatinina "false"
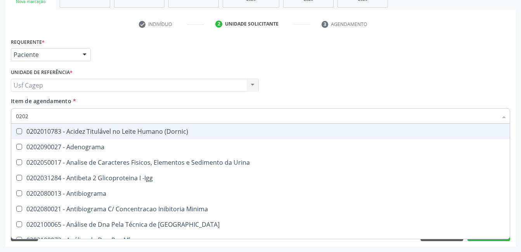
checkbox Funcional "true"
checkbox Triglicerideos "false"
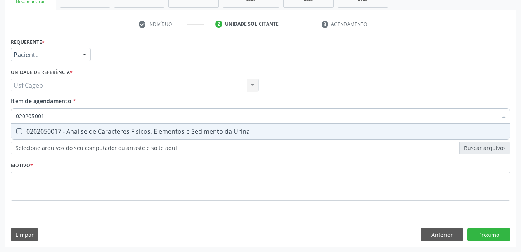
type input "0202050017"
drag, startPoint x: 132, startPoint y: 129, endPoint x: 135, endPoint y: 114, distance: 15.9
click at [134, 126] on span "0202050017 - Analise de Caracteres Fisicos, Elementos e Sedimento da Urina" at bounding box center [260, 132] width 498 height 16
checkbox Urina "true"
click at [135, 114] on input "0202050017" at bounding box center [256, 116] width 481 height 16
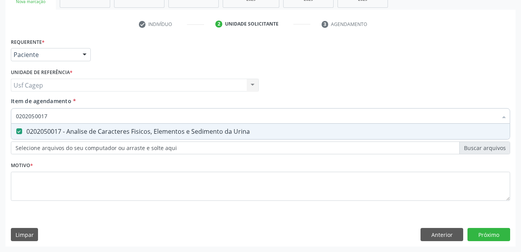
click at [135, 114] on input "0202050017" at bounding box center [256, 116] width 481 height 16
type input "0"
checkbox Urina "false"
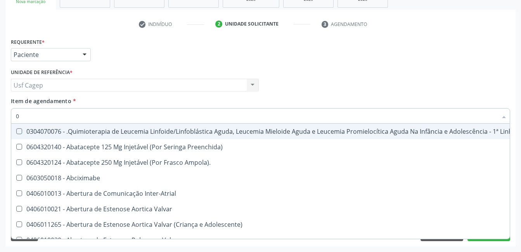
type input "02"
checkbox Coração "true"
checkbox Urina "false"
checkbox Antibiotico "true"
checkbox \(Liquido\) "true"
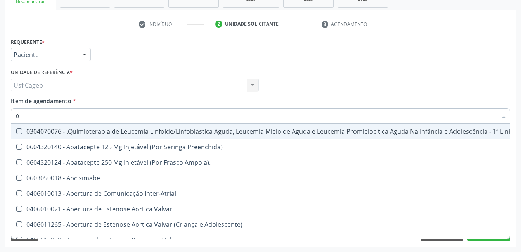
checkbox Embolizante "true"
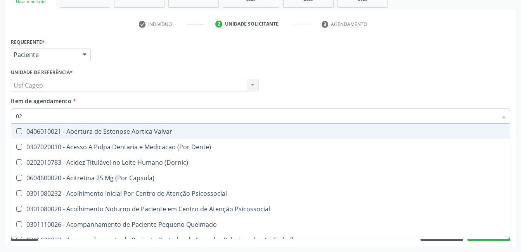
type input "020"
checkbox Terapeutica "true"
checkbox Urina "false"
checkbox Congênita "true"
checkbox Complementar\) "true"
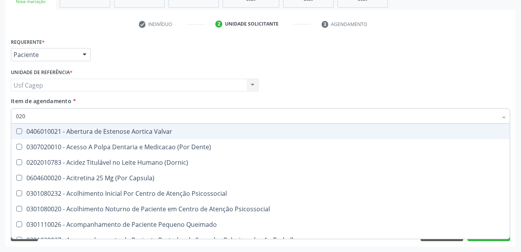
checkbox Dias "true"
checkbox Total "false"
checkbox Creatinina "false"
checkbox Triglicerideos "false"
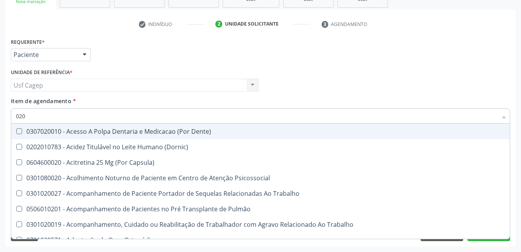
type input "0202"
checkbox Capsula\) "true"
checkbox Urina "false"
checkbox Fragmento "true"
checkbox Ossea "true"
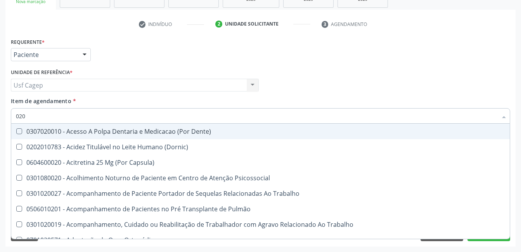
checkbox Projecoes\) "true"
checkbox Total "false"
checkbox Creatinina "false"
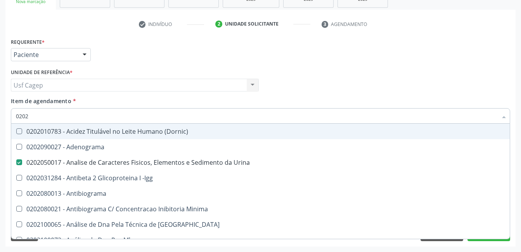
type input "02020"
checkbox Barbituratos "true"
checkbox Calcio "true"
checkbox Total "false"
checkbox Creatinina "false"
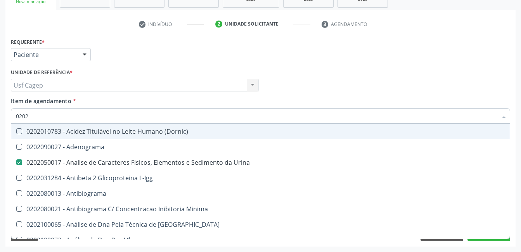
checkbox Funcional "true"
checkbox Triglicerideos "false"
type input "020201"
checkbox Urina "false"
checkbox Parceria\) "true"
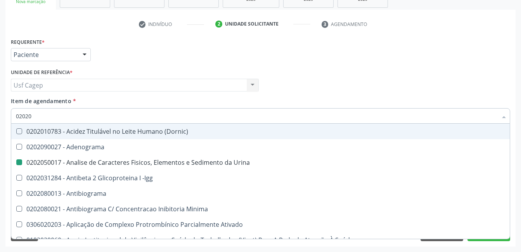
checkbox Gestante "true"
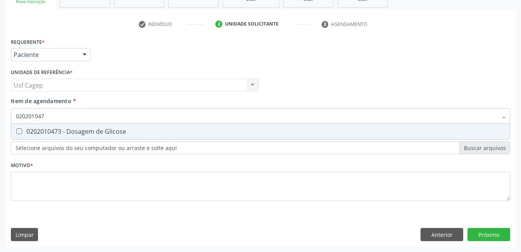
click at [134, 110] on input "020201047" at bounding box center [256, 116] width 481 height 16
click at [134, 131] on div "0202010473 - Dosagem de Glicose" at bounding box center [260, 131] width 489 height 6
click at [132, 125] on span "0202010279 - Dosagem de Colesterol Hdl" at bounding box center [260, 132] width 498 height 16
click at [134, 115] on input "020201027" at bounding box center [256, 116] width 481 height 16
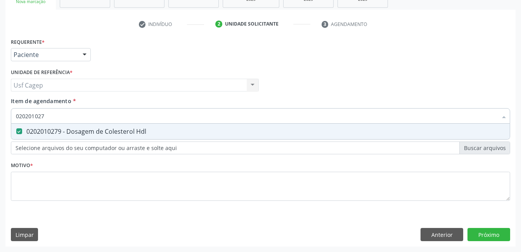
click at [134, 115] on input "020201027" at bounding box center [256, 116] width 481 height 16
click at [143, 134] on div "0202010503 - Dosagem de Hemoglobina Glicosilada" at bounding box center [260, 131] width 489 height 6
click at [145, 119] on input "0202010503" at bounding box center [256, 116] width 481 height 16
click at [138, 130] on div "0202010287 - Dosagem de Colesterol Ldl" at bounding box center [260, 131] width 489 height 6
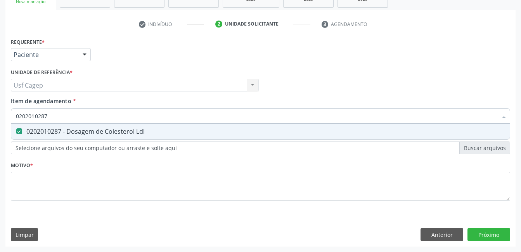
click at [138, 121] on input "0202010287" at bounding box center [256, 116] width 481 height 16
click at [133, 132] on div "0202030202 - Dosagem de Proteina C Reativa" at bounding box center [260, 131] width 489 height 6
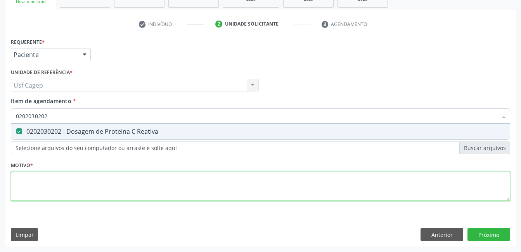
click at [139, 182] on div "Requerente * Paciente Profissional de Saúde Paciente Nenhum resultado encontrad…" at bounding box center [260, 124] width 499 height 176
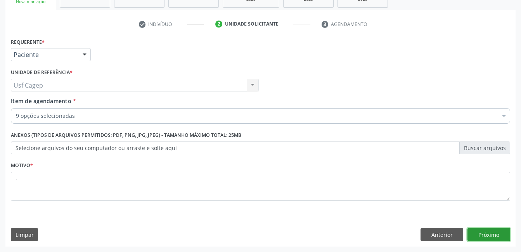
click at [495, 235] on button "Próximo" at bounding box center [488, 234] width 43 height 13
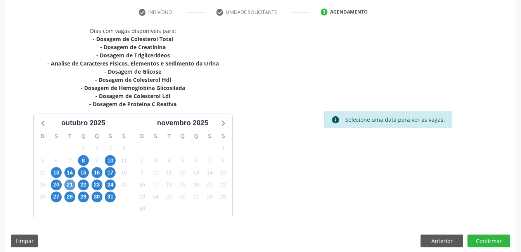
scroll to position [150, 0]
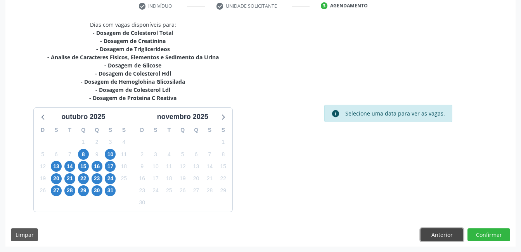
drag, startPoint x: 447, startPoint y: 235, endPoint x: 421, endPoint y: 231, distance: 26.3
click at [446, 235] on button "Anterior" at bounding box center [441, 234] width 43 height 13
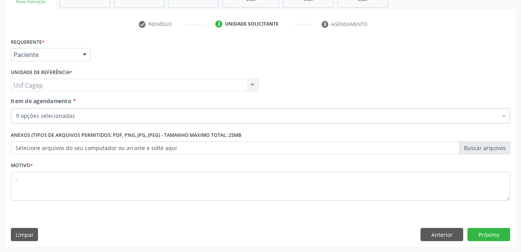
scroll to position [132, 0]
click at [487, 234] on button "Próximo" at bounding box center [488, 234] width 43 height 13
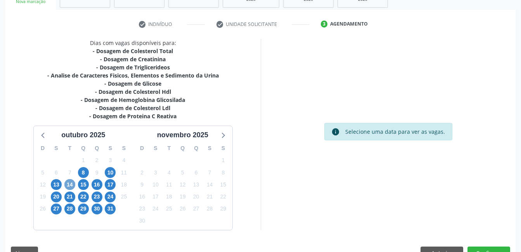
click at [70, 183] on span "14" at bounding box center [69, 184] width 11 height 11
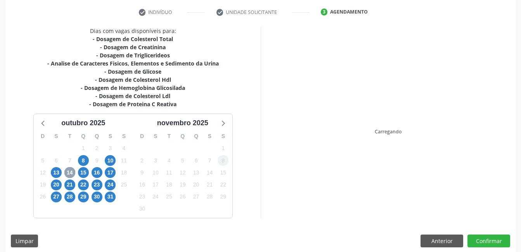
scroll to position [150, 0]
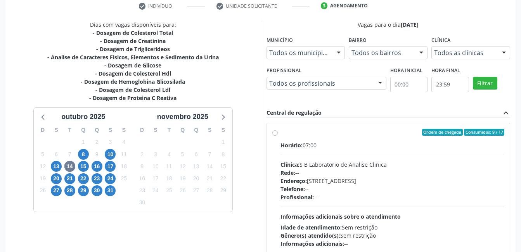
click at [307, 164] on div "Clínica: S B Laboratorio de Analise Clinica" at bounding box center [392, 164] width 224 height 8
click at [278, 136] on input "Ordem de chegada Consumidos: 9 / 17 Horário: 07:00 Clínica: S B Laboratorio de …" at bounding box center [274, 132] width 5 height 7
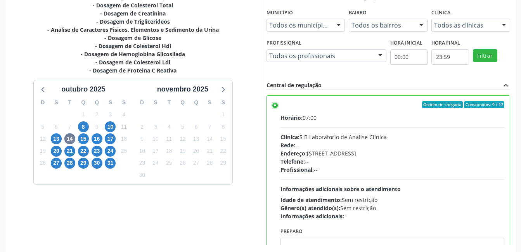
scroll to position [211, 0]
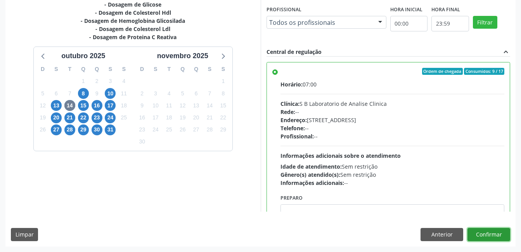
click at [502, 232] on button "Confirmar" at bounding box center [488, 234] width 43 height 13
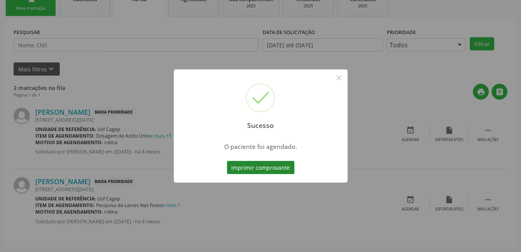
scroll to position [4, 0]
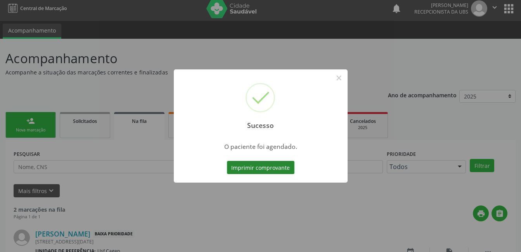
click at [244, 162] on button "Imprimir comprovante" at bounding box center [260, 167] width 67 height 13
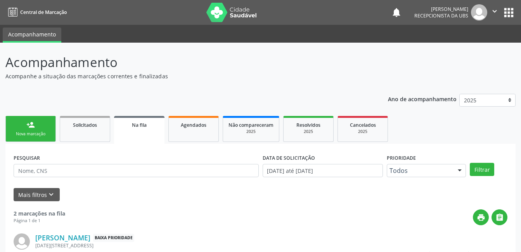
scroll to position [4, 0]
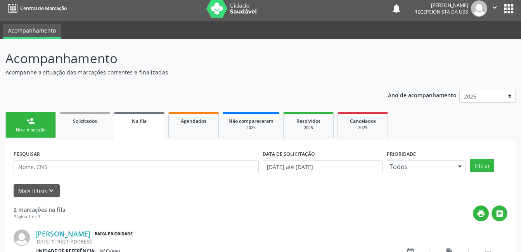
click at [47, 119] on link "person_add Nova marcação" at bounding box center [30, 125] width 50 height 26
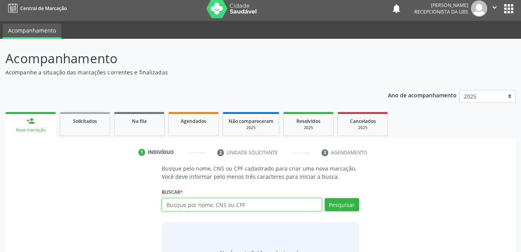
click at [195, 203] on input "text" at bounding box center [242, 204] width 160 height 13
